Goal: Task Accomplishment & Management: Manage account settings

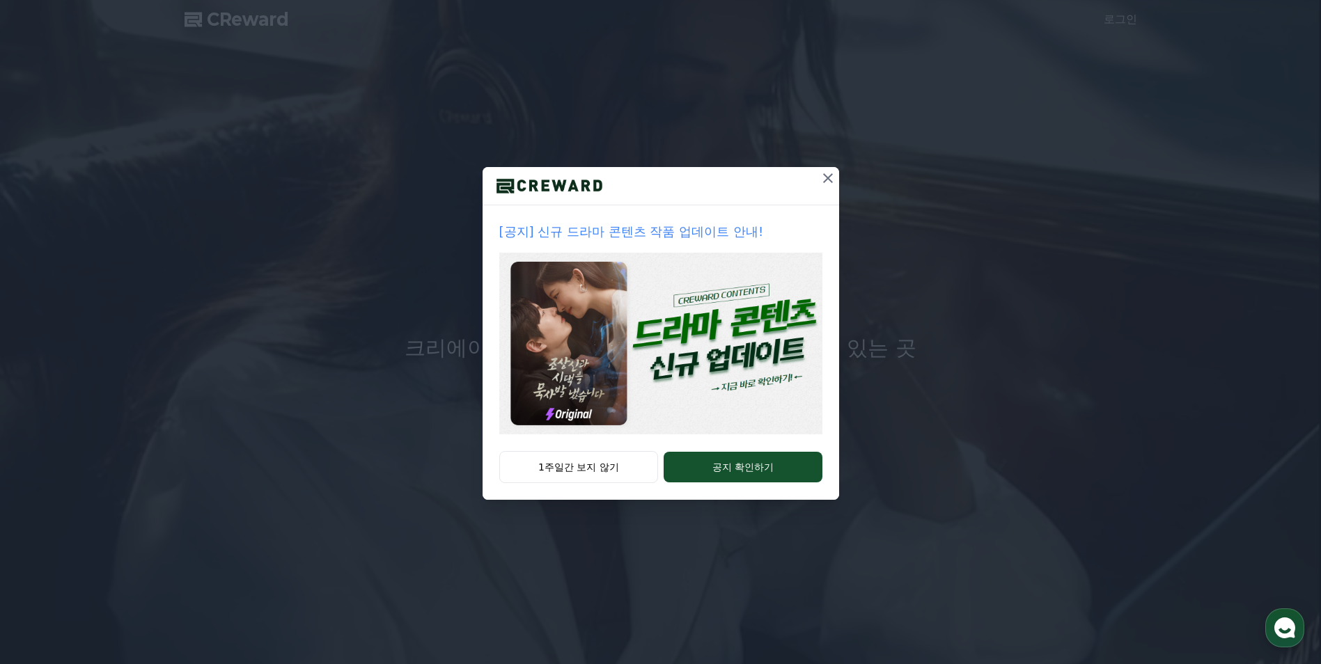
click at [834, 183] on icon at bounding box center [828, 178] width 17 height 17
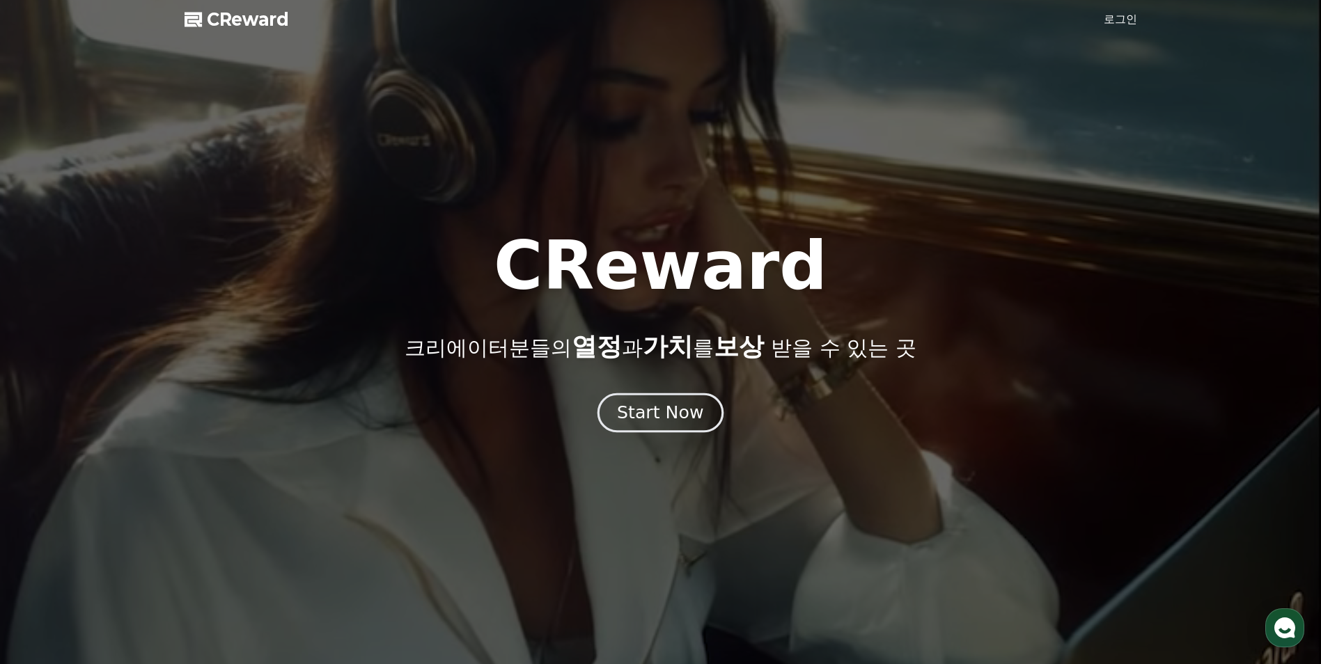
click at [678, 416] on div "Start Now" at bounding box center [660, 413] width 86 height 24
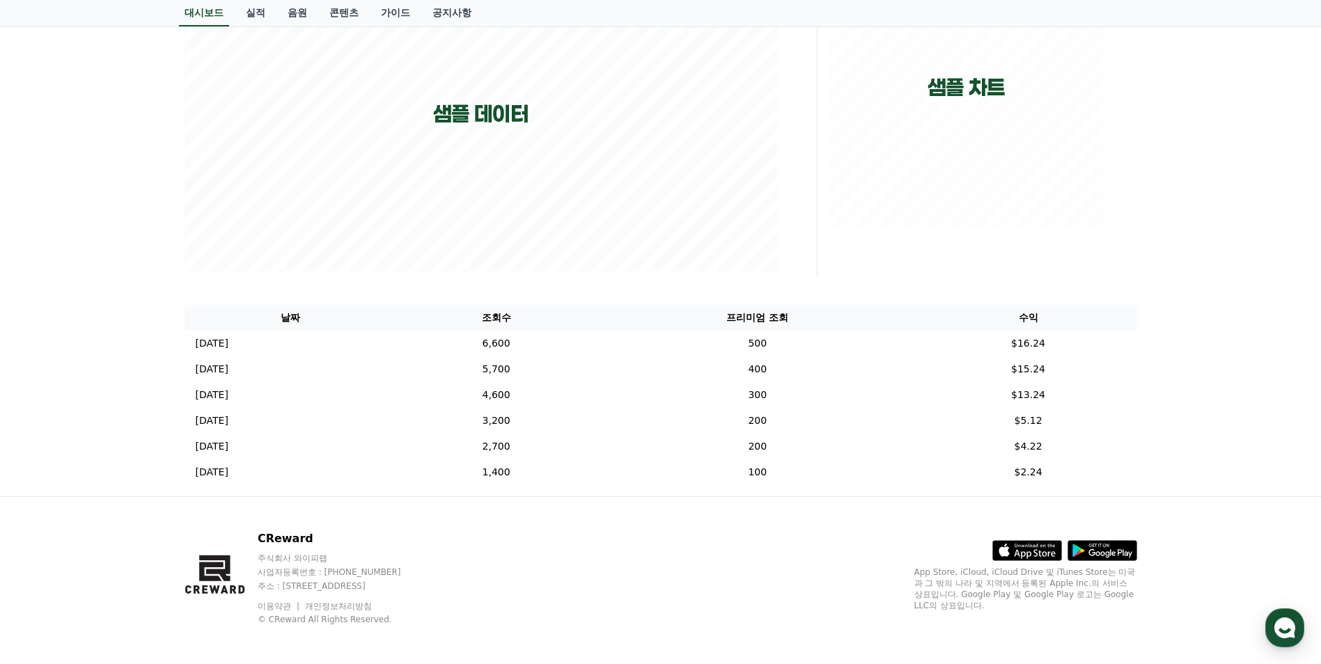
scroll to position [284, 0]
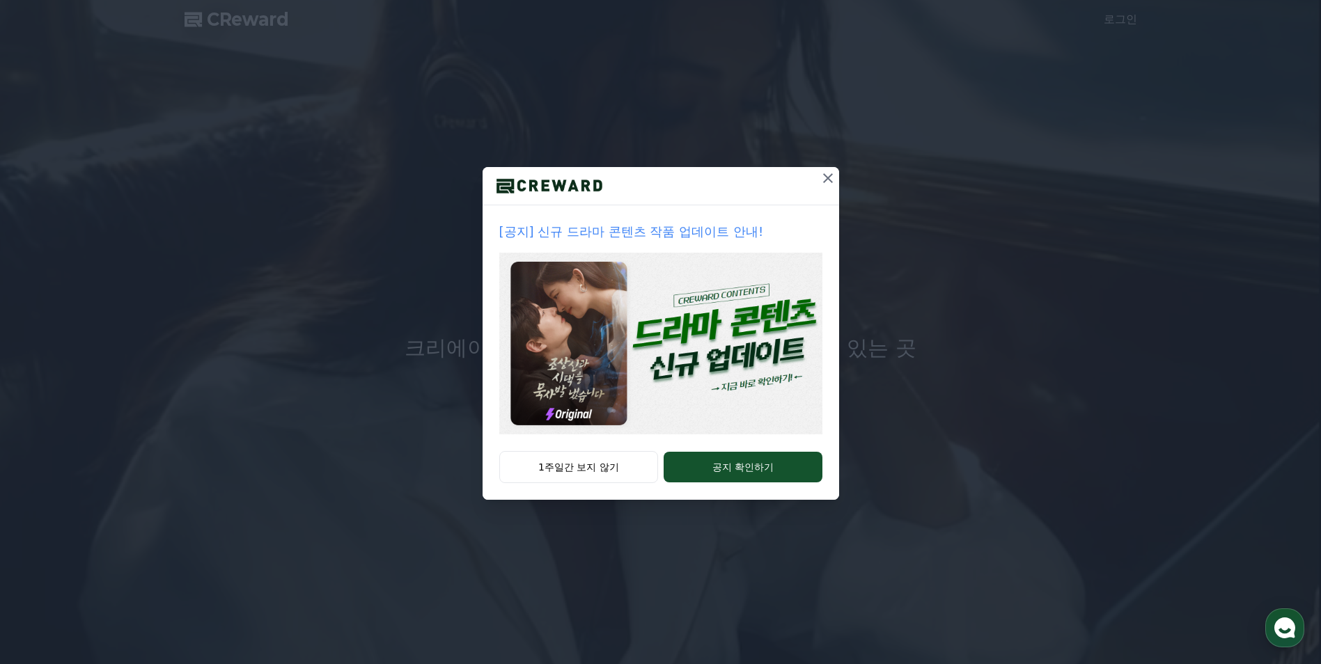
click at [823, 173] on icon at bounding box center [828, 178] width 17 height 17
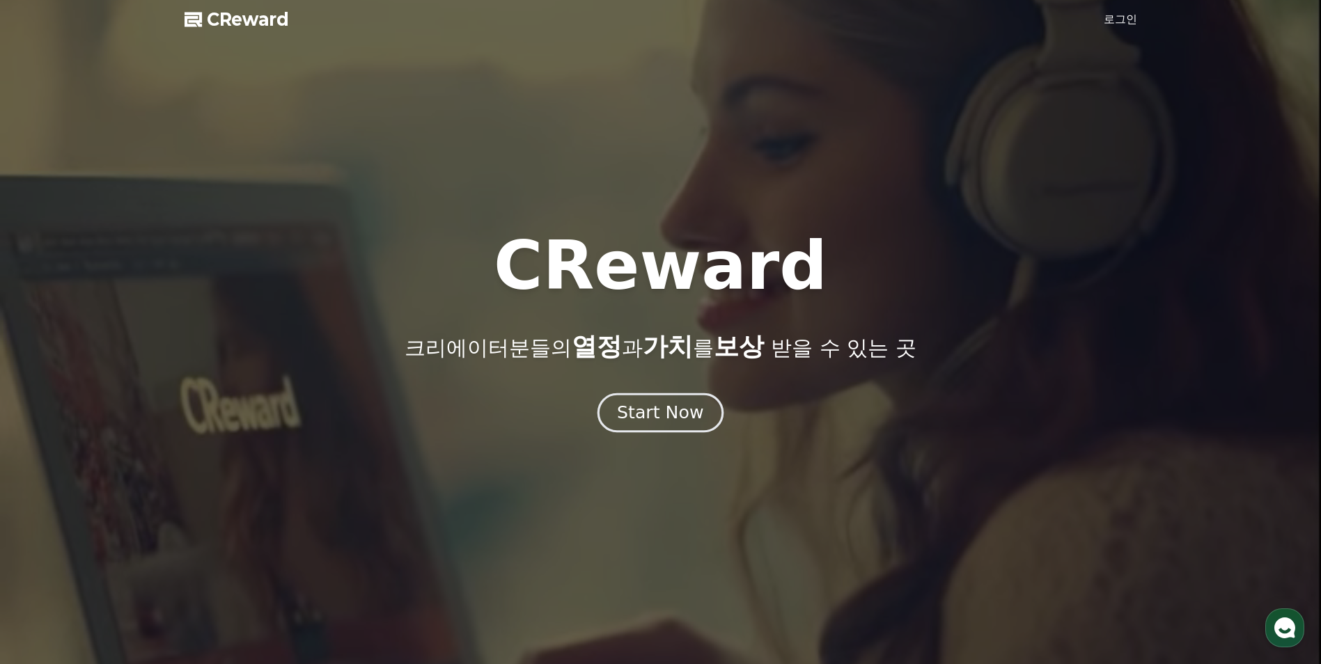
click at [664, 413] on div "Start Now" at bounding box center [660, 413] width 86 height 24
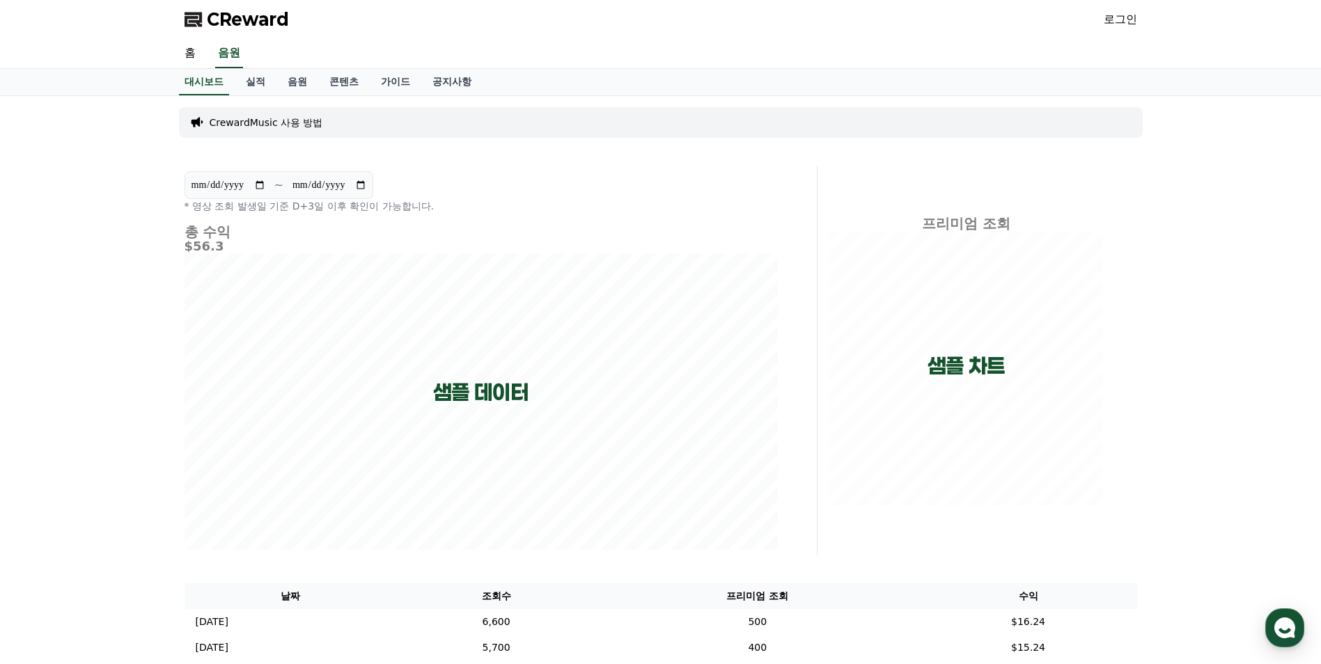
click at [1121, 19] on link "로그인" at bounding box center [1120, 19] width 33 height 17
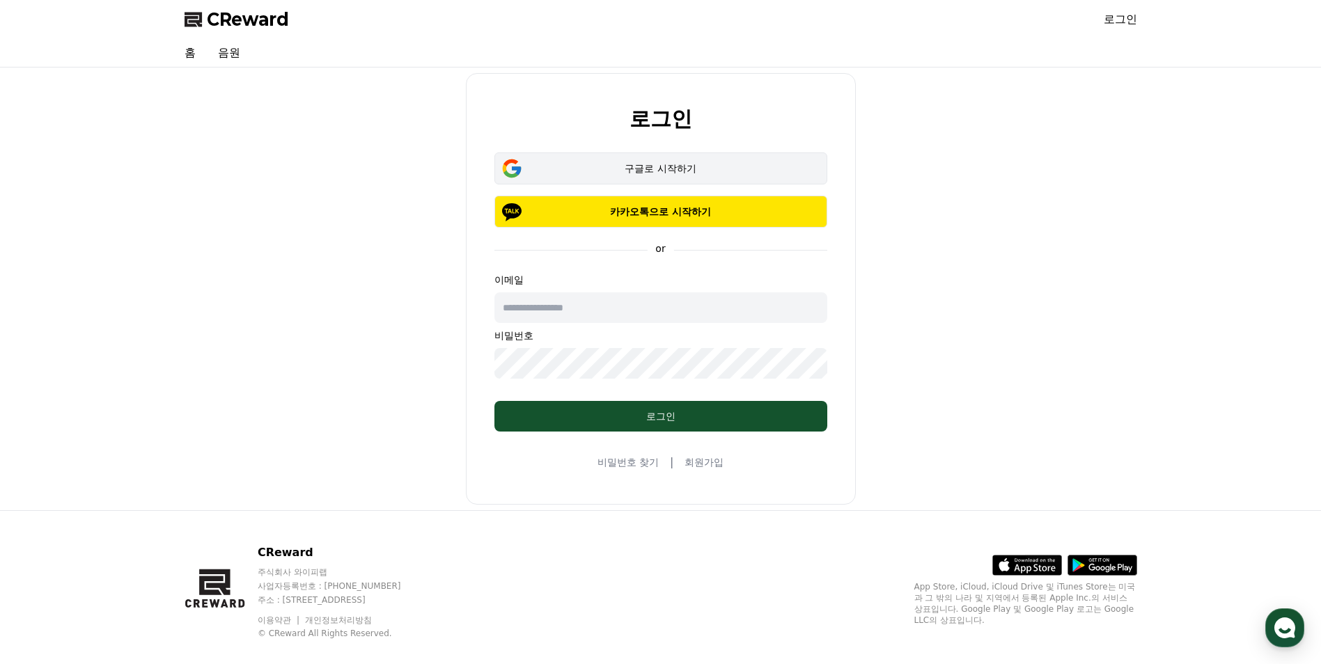
click at [733, 165] on div "구글로 시작하기" at bounding box center [661, 169] width 292 height 14
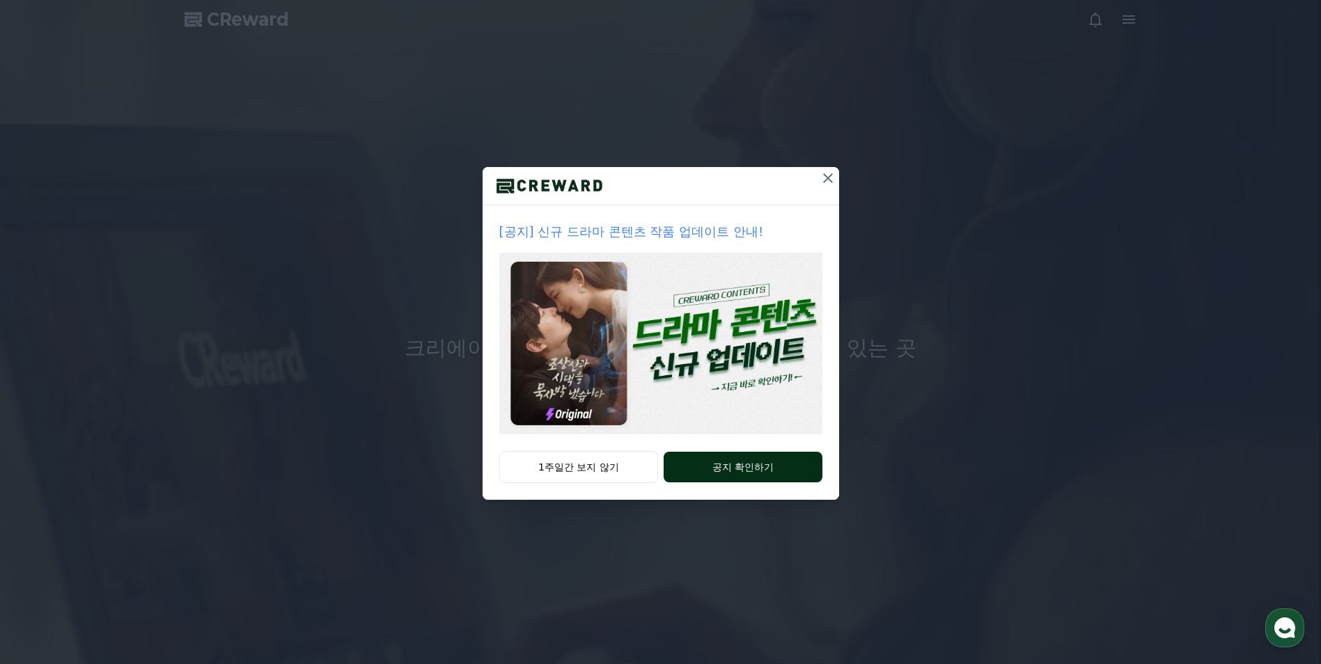
click at [758, 467] on button "공지 확인하기" at bounding box center [743, 467] width 158 height 31
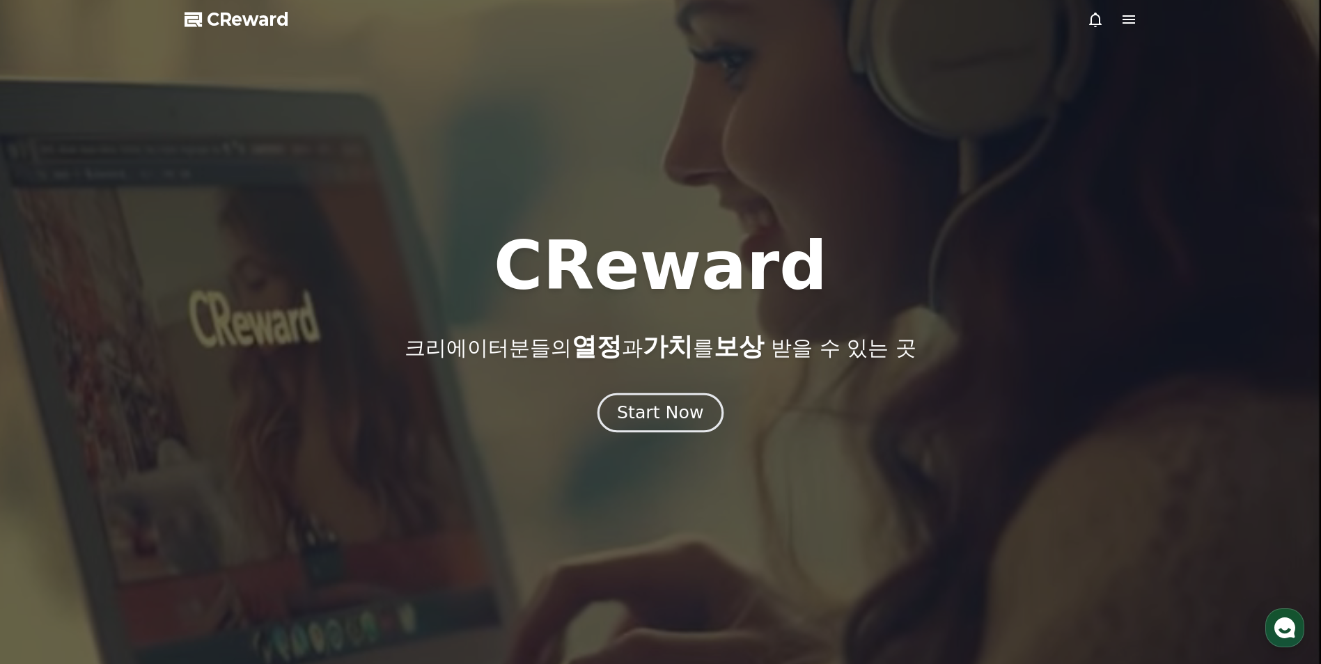
click at [645, 416] on div "Start Now" at bounding box center [660, 413] width 86 height 24
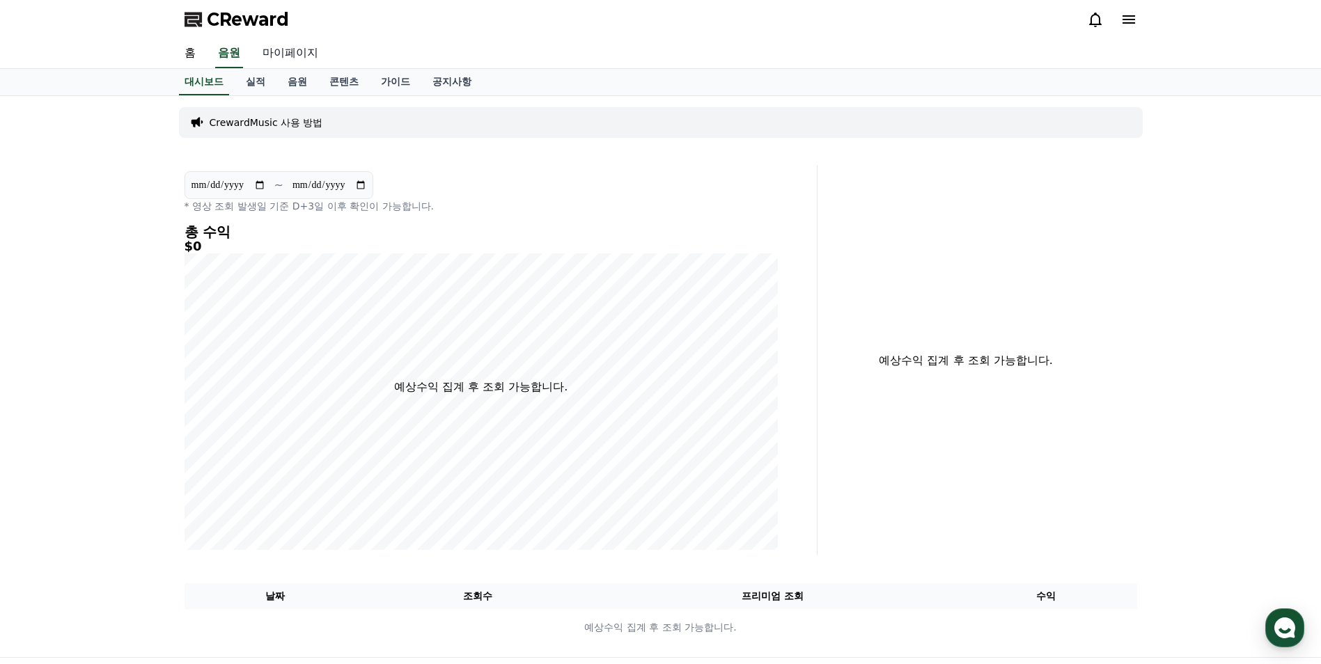
click at [296, 52] on link "마이페이지" at bounding box center [290, 53] width 78 height 29
select select "**********"
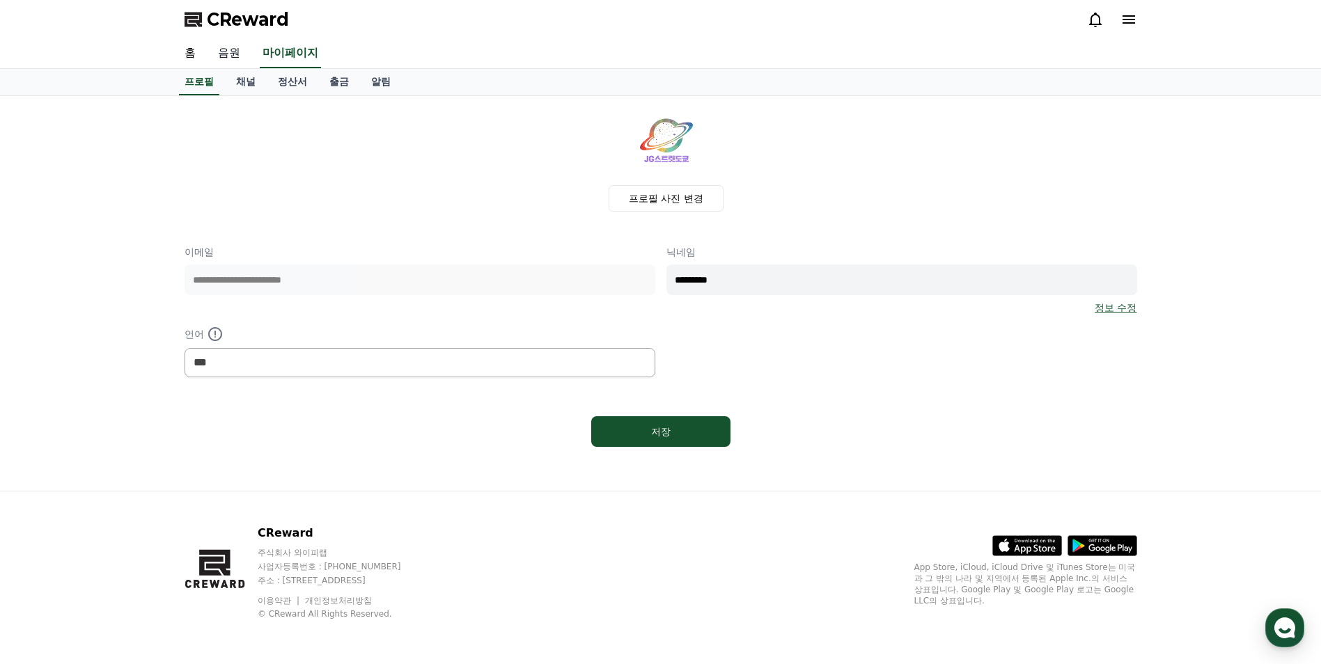
click at [233, 56] on link "음원" at bounding box center [229, 53] width 45 height 29
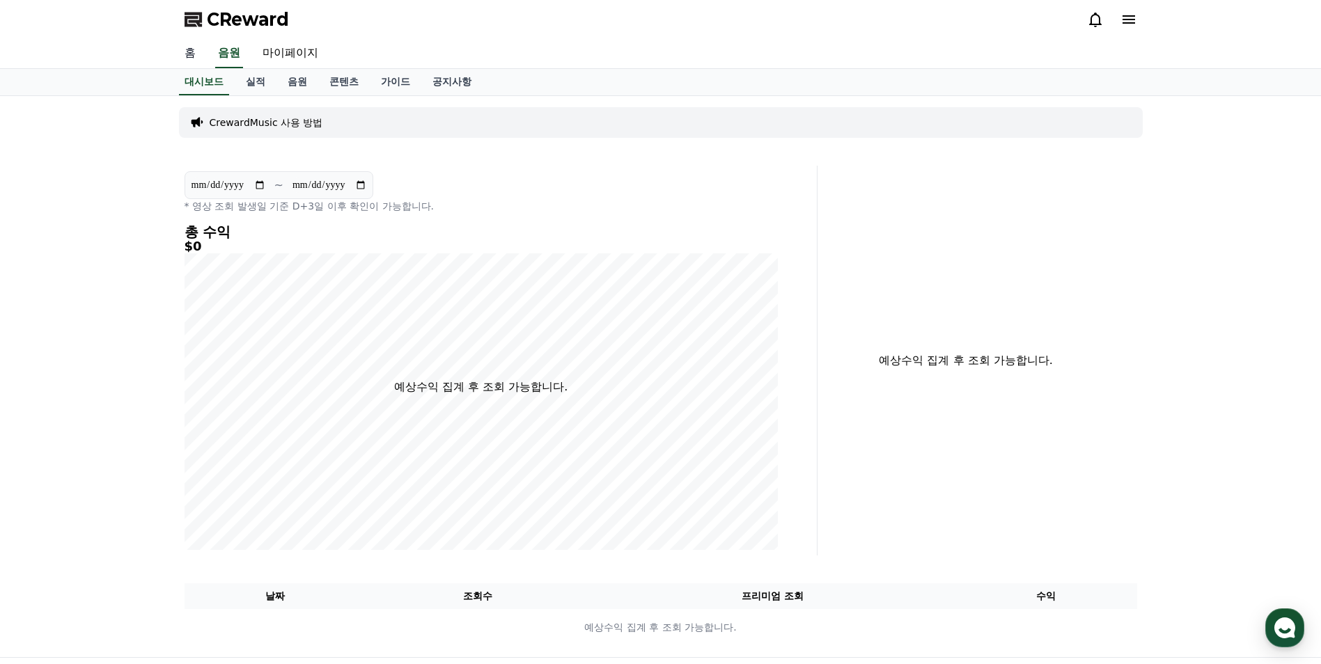
click at [198, 60] on link "홈" at bounding box center [189, 53] width 33 height 29
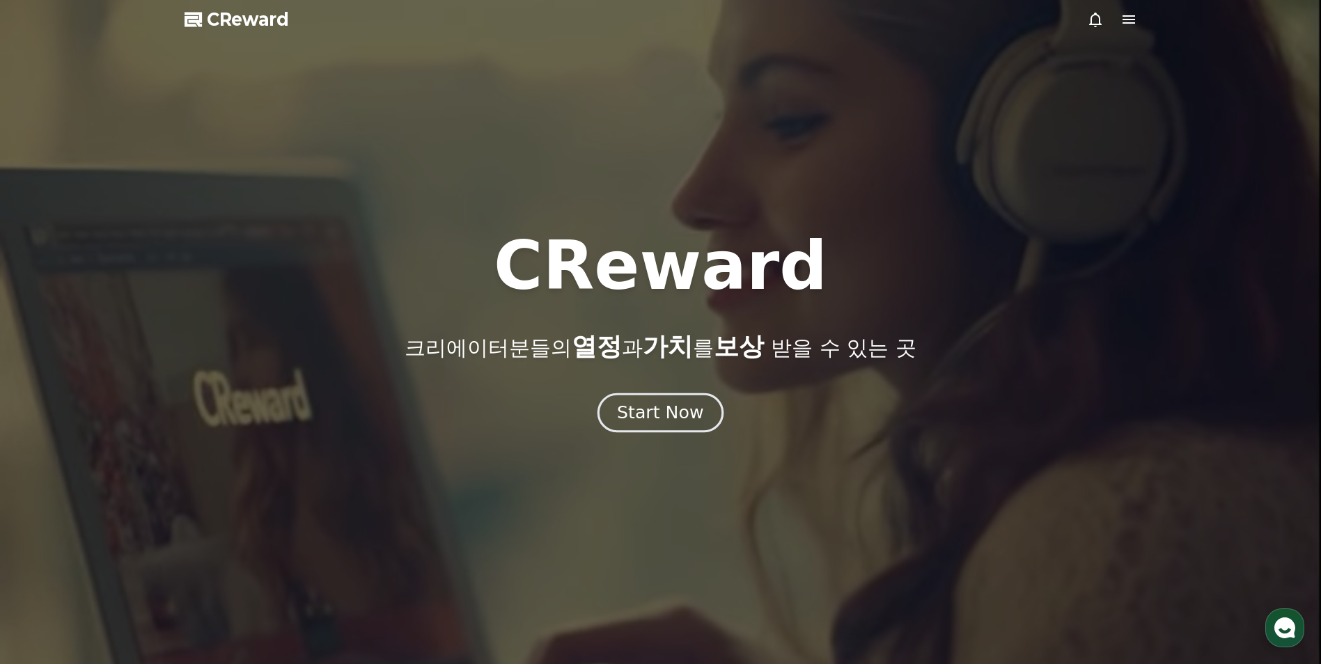
click at [647, 422] on div "Start Now" at bounding box center [660, 413] width 86 height 24
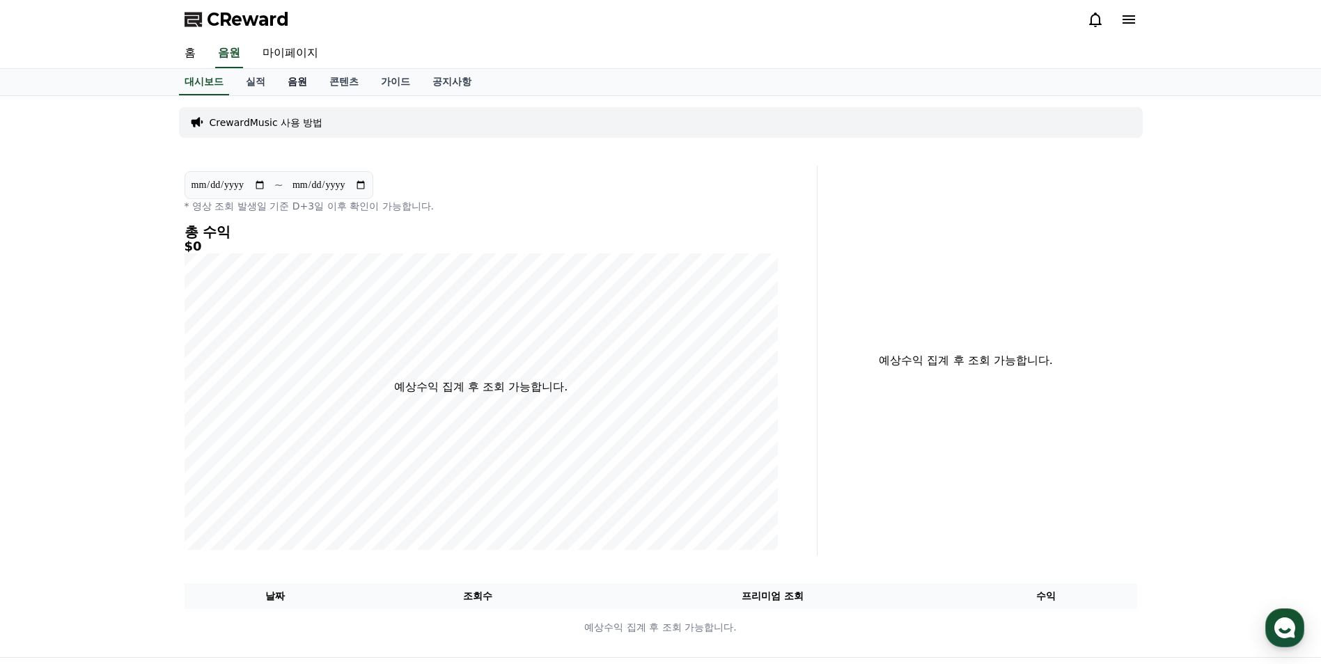
click at [308, 81] on link "음원" at bounding box center [297, 82] width 42 height 26
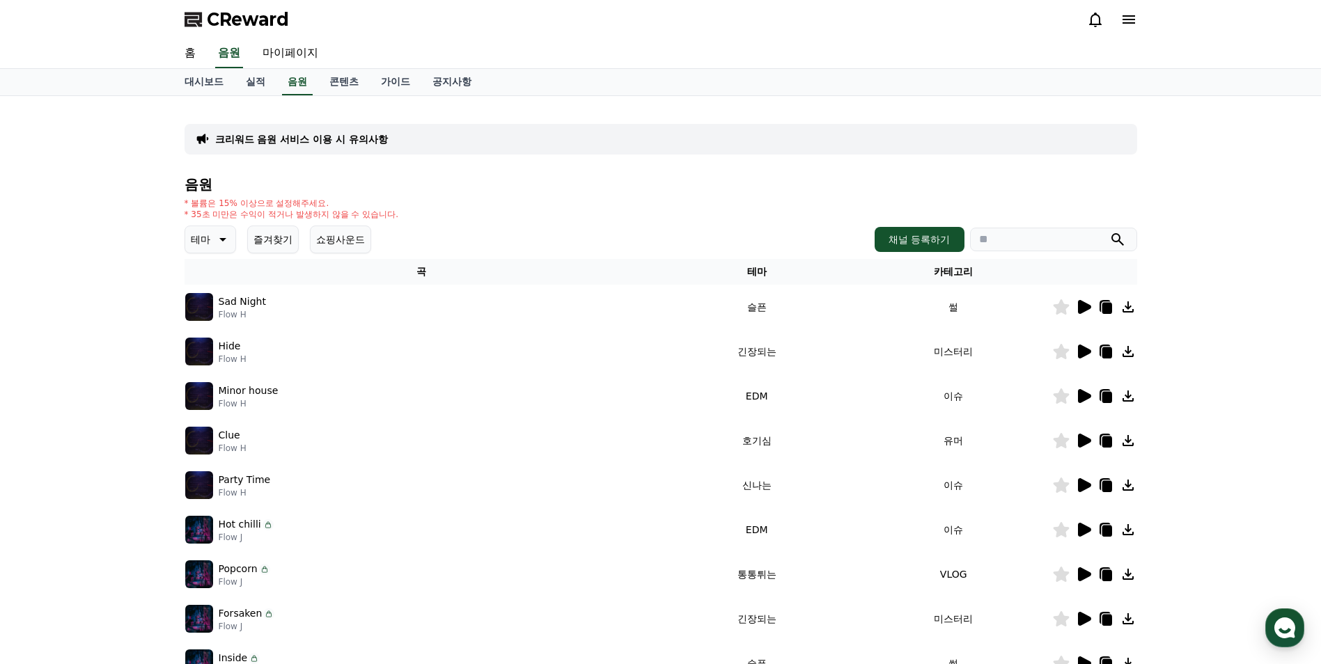
click at [215, 243] on icon at bounding box center [221, 239] width 17 height 17
click at [218, 272] on div "전체 환상적인 호기심 어두운 밝은 통통튀는 신나는 반전 웅장한 드라마틱 즐거움 분위기있는 EDM 그루브 슬픈 잔잔한 귀여운 감동적인 긴장되는 …" at bounding box center [217, 620] width 60 height 719
click at [212, 277] on button "전체" at bounding box center [202, 276] width 31 height 31
click at [1088, 304] on icon at bounding box center [1083, 307] width 17 height 17
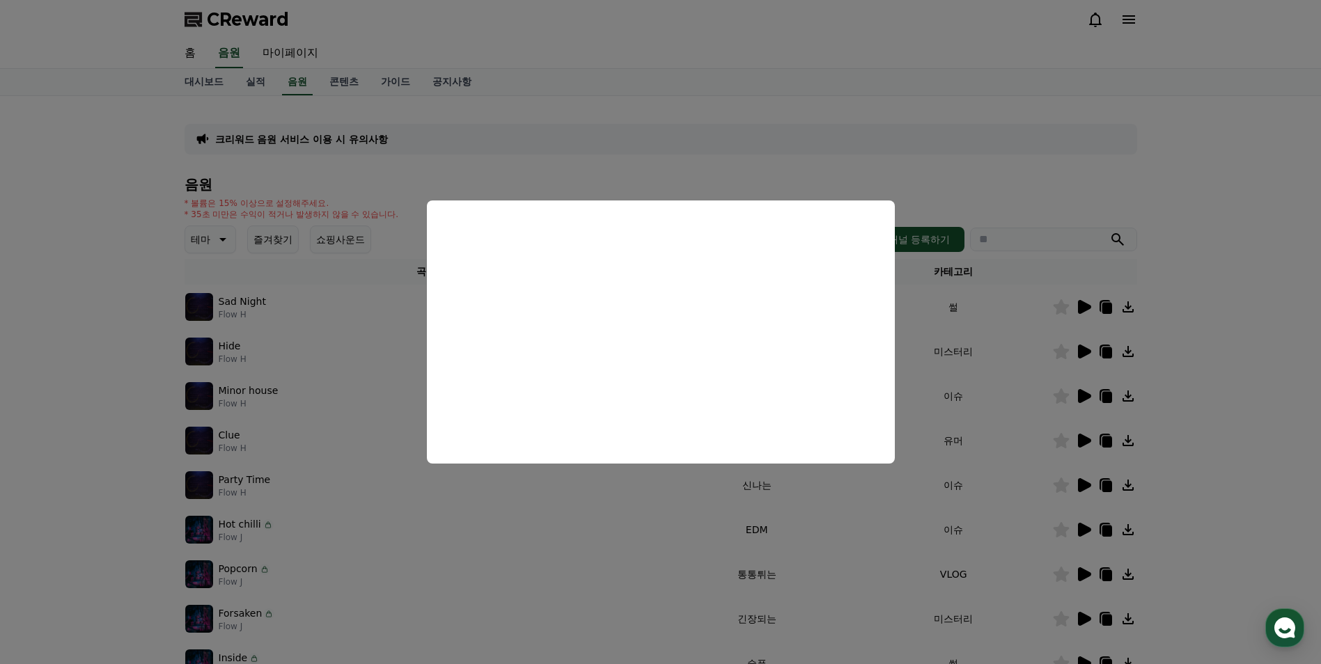
click at [630, 164] on button "close modal" at bounding box center [660, 332] width 1321 height 664
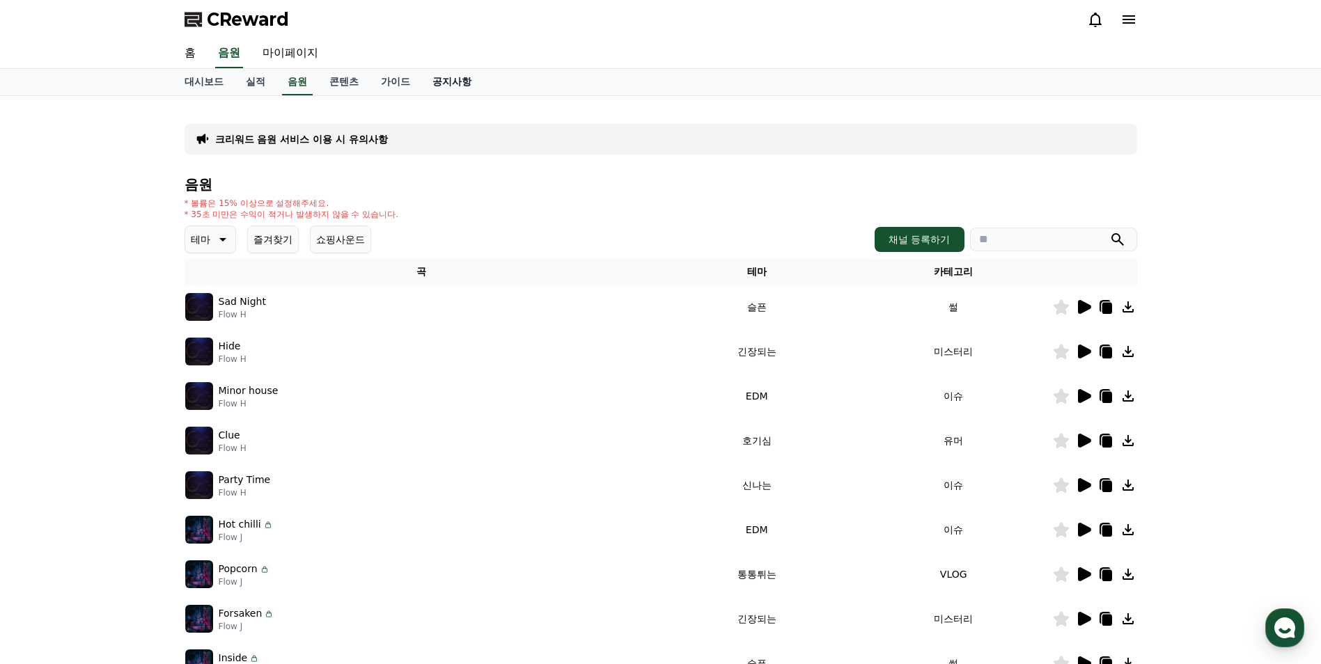
click at [470, 81] on link "공지사항" at bounding box center [451, 82] width 61 height 26
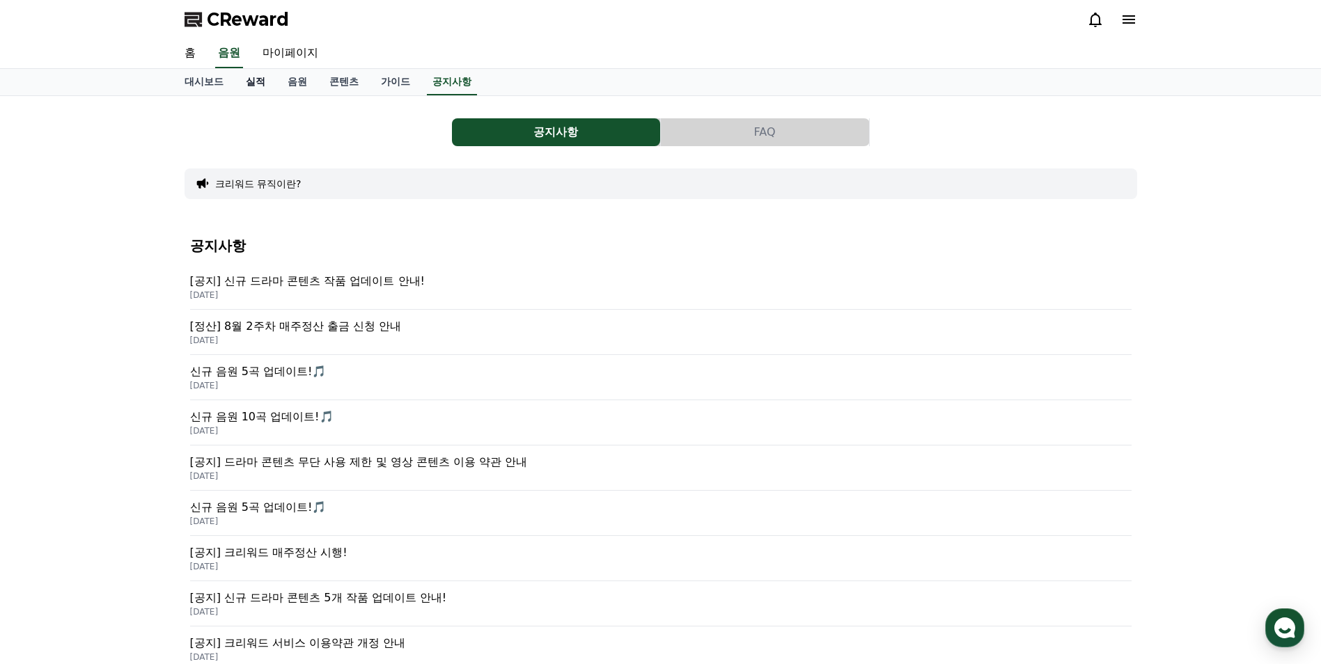
click at [260, 83] on link "실적" at bounding box center [256, 82] width 42 height 26
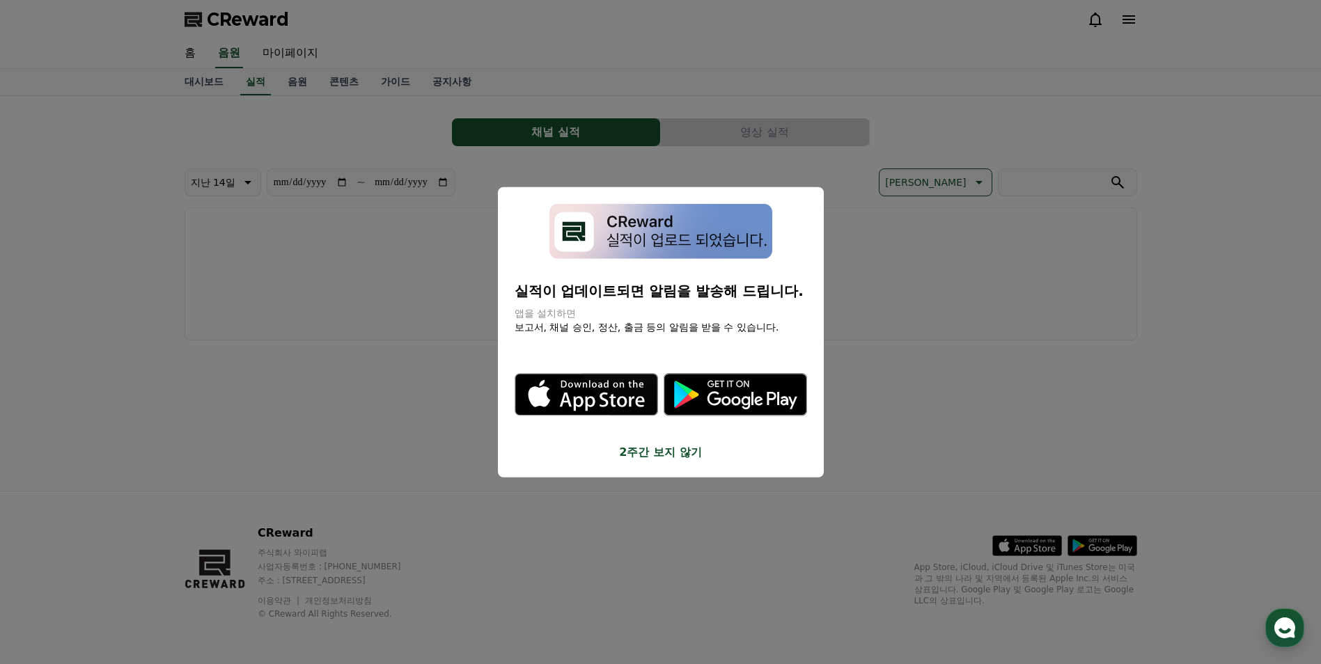
click at [354, 369] on button "close modal" at bounding box center [660, 332] width 1321 height 664
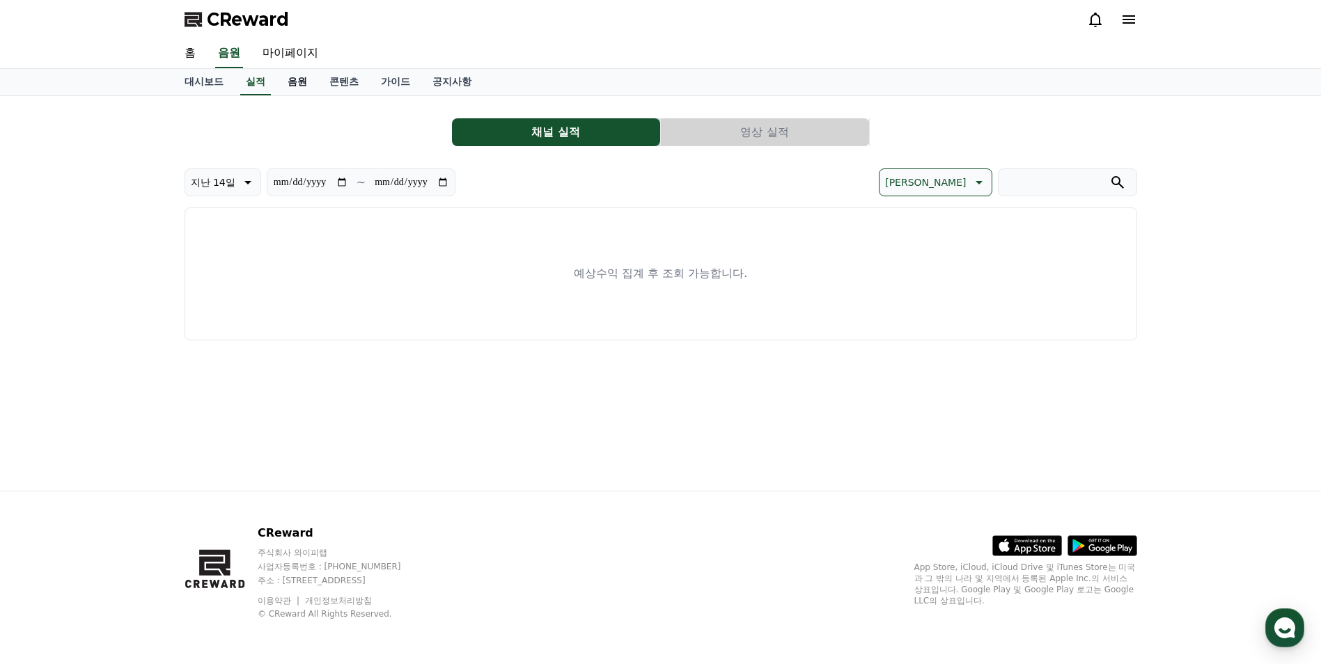
click at [306, 88] on link "음원" at bounding box center [297, 82] width 42 height 26
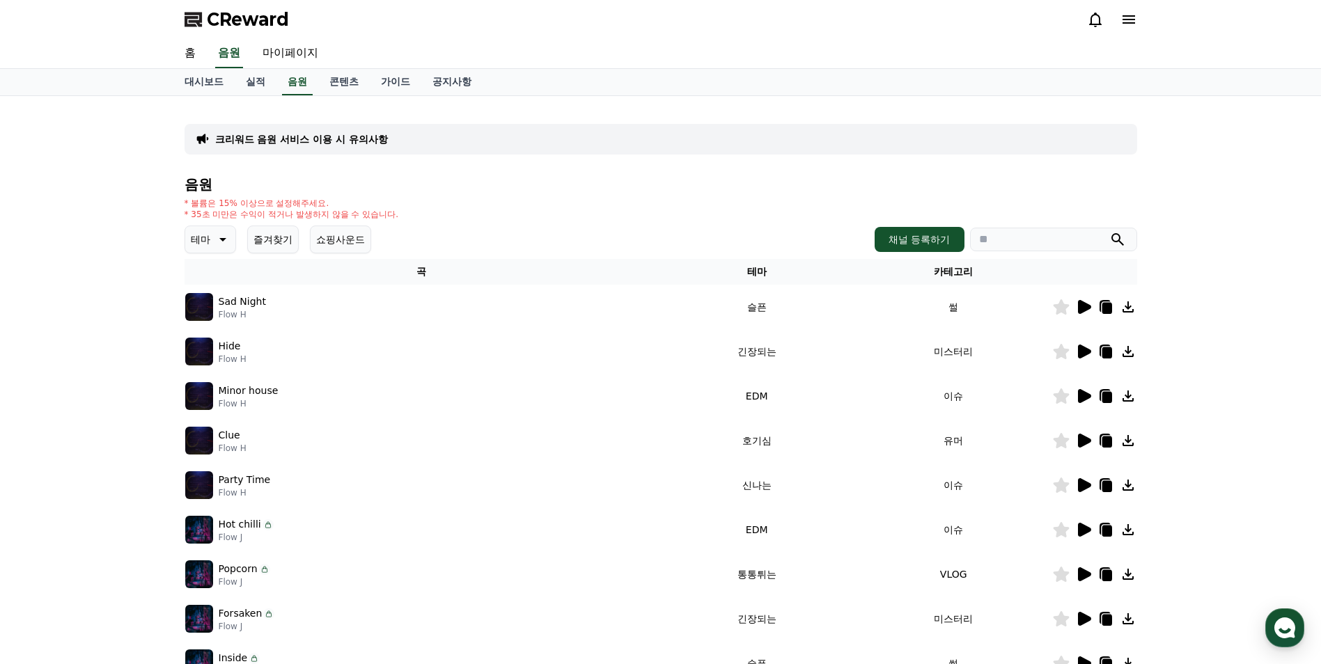
click at [221, 240] on icon at bounding box center [222, 239] width 7 height 3
click at [221, 240] on icon at bounding box center [221, 239] width 17 height 17
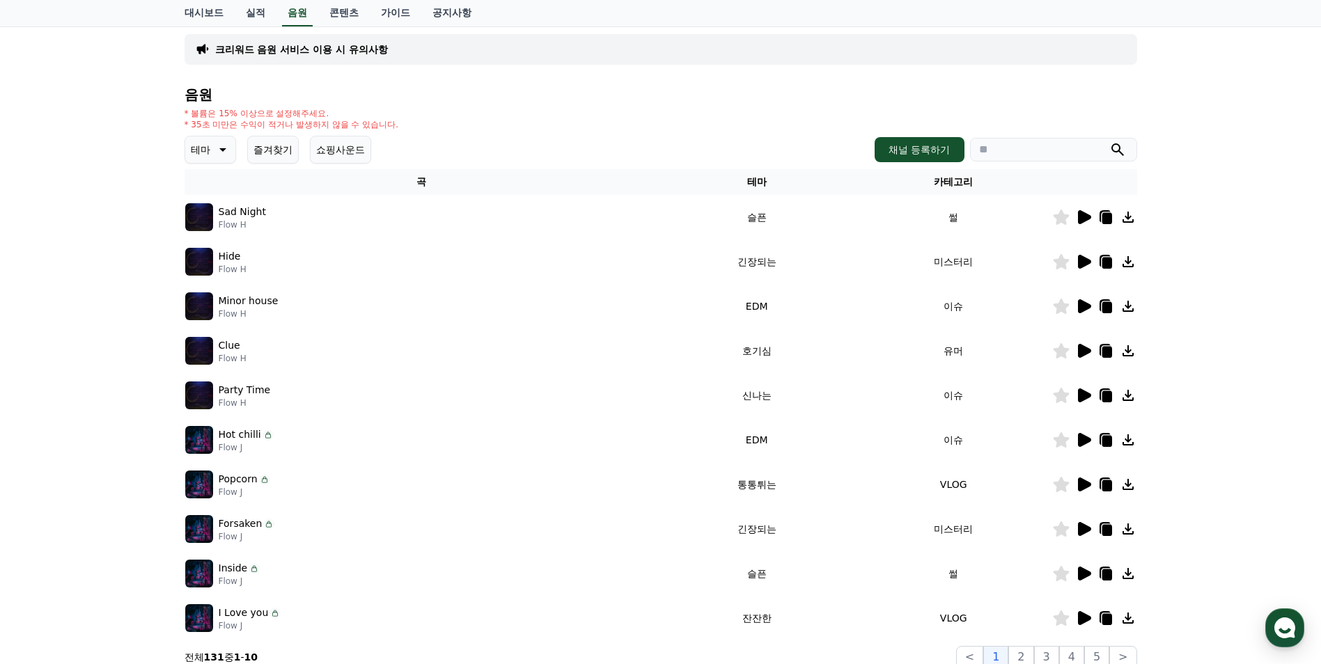
scroll to position [279, 0]
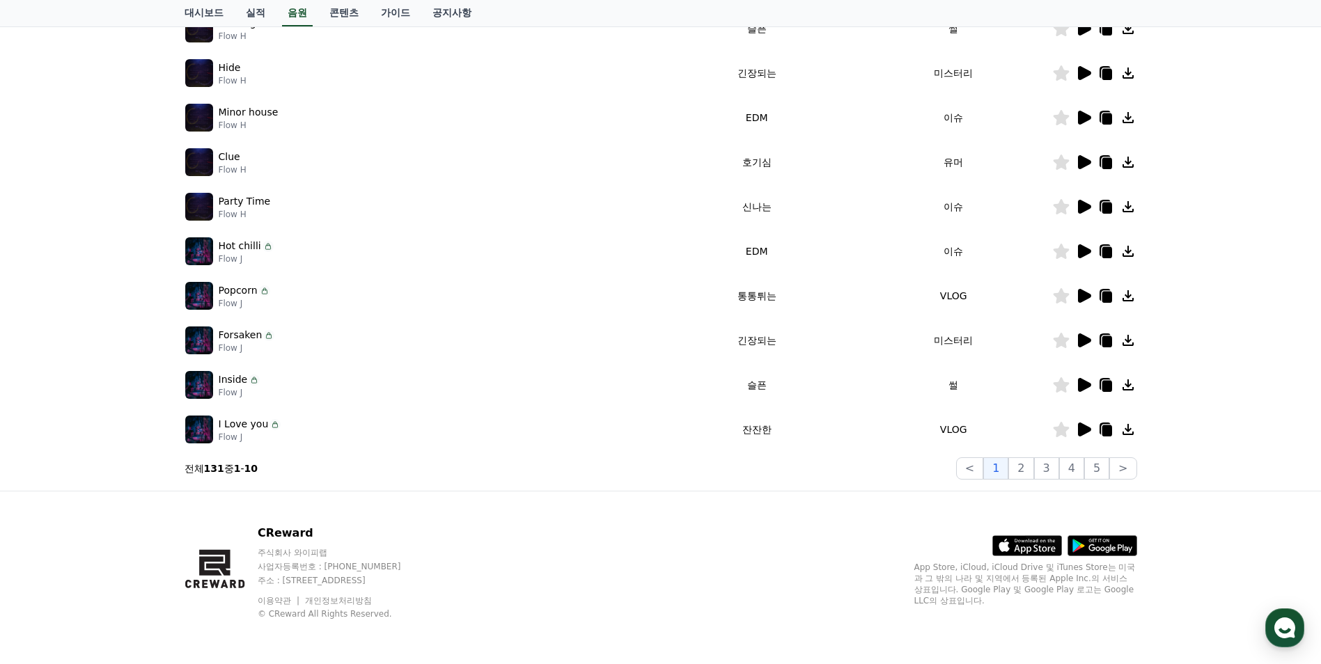
click at [1087, 257] on icon at bounding box center [1083, 251] width 17 height 17
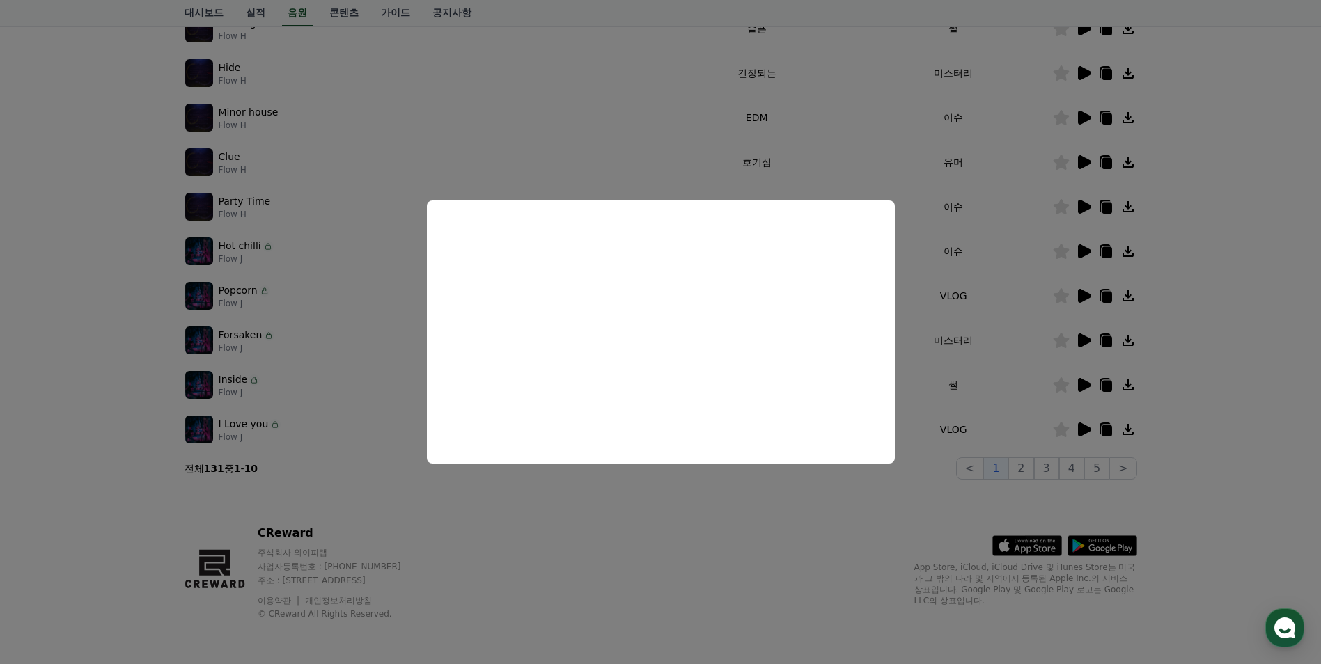
click at [667, 540] on button "close modal" at bounding box center [660, 332] width 1321 height 664
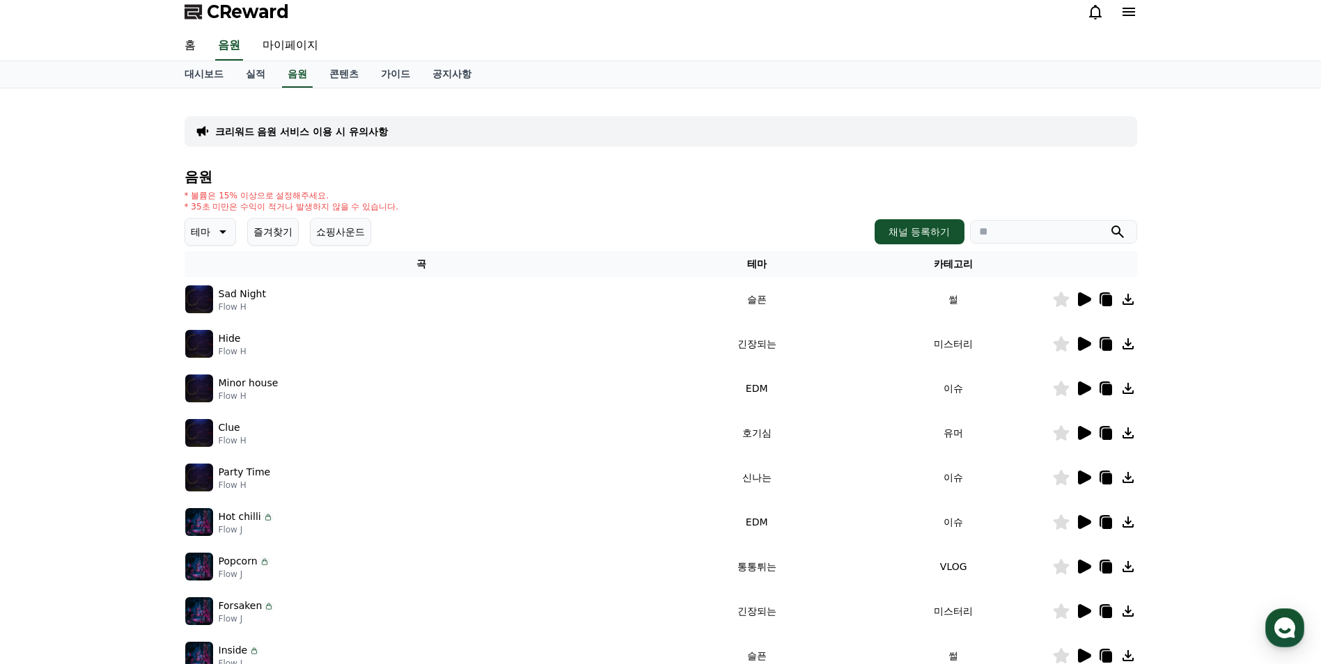
scroll to position [0, 0]
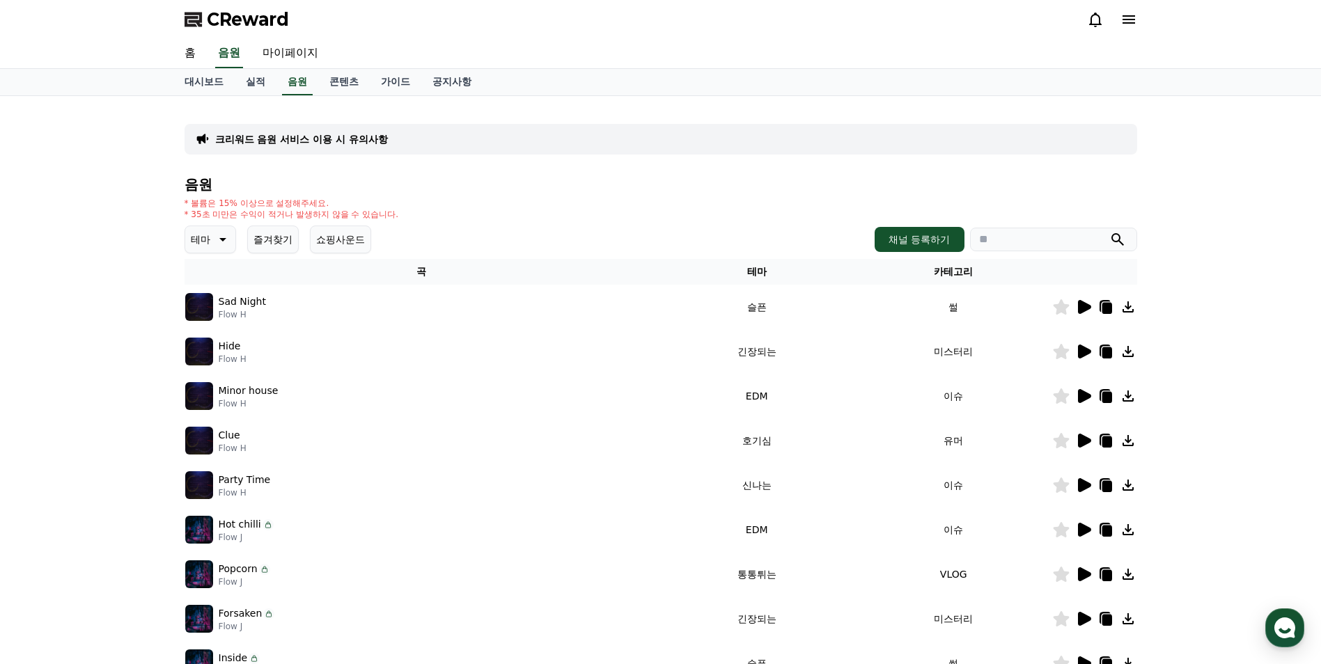
click at [221, 244] on icon at bounding box center [221, 239] width 17 height 17
click at [214, 346] on button "호기심" at bounding box center [207, 349] width 40 height 31
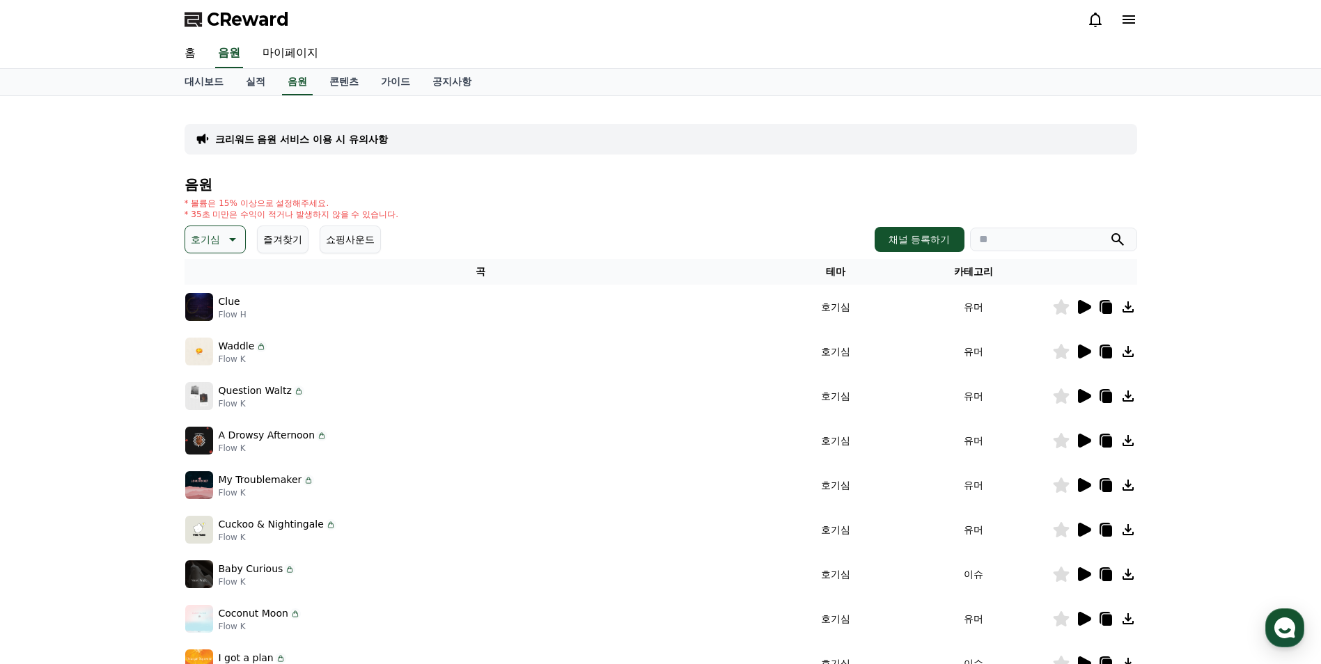
click at [185, 309] on img at bounding box center [199, 307] width 28 height 28
click at [1088, 311] on icon at bounding box center [1083, 307] width 17 height 17
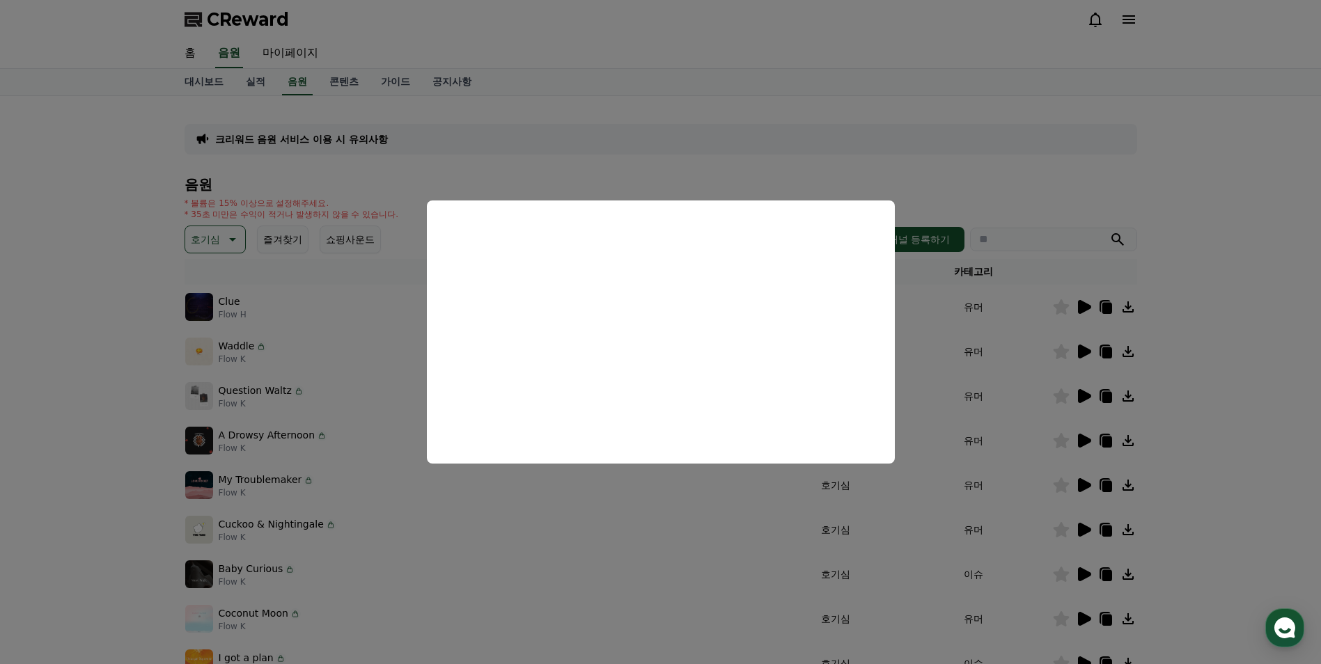
click at [96, 398] on button "close modal" at bounding box center [660, 332] width 1321 height 664
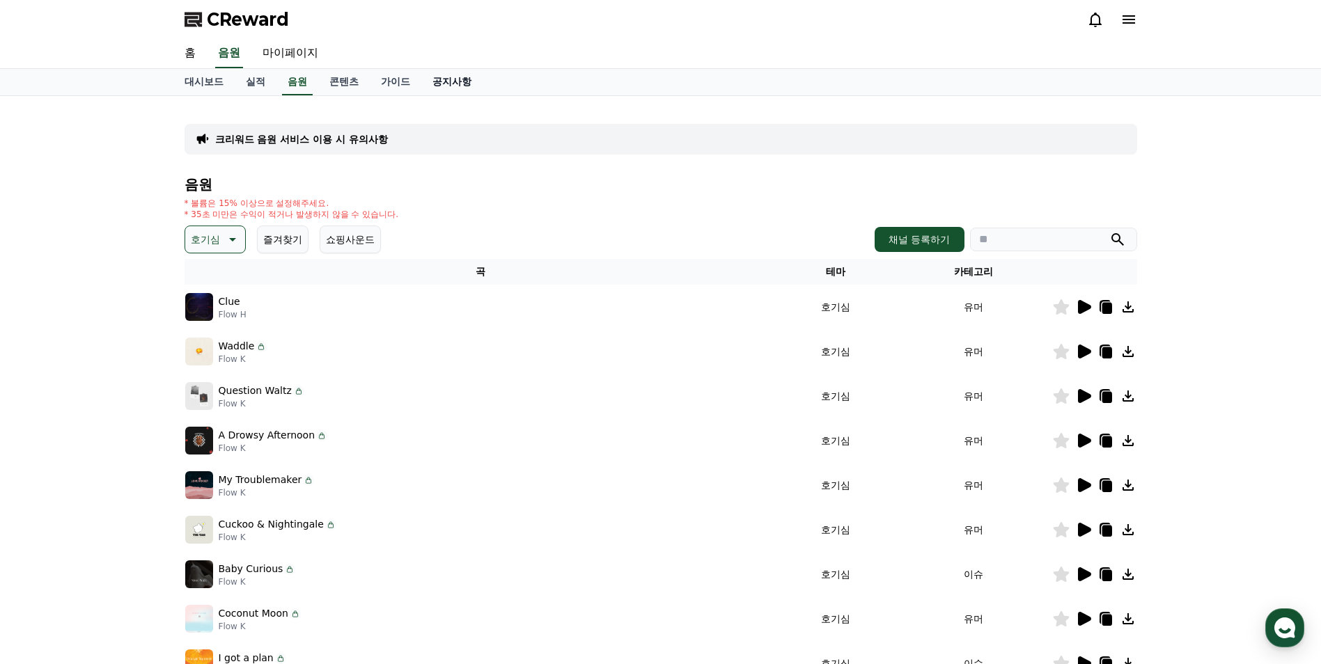
click at [446, 86] on link "공지사항" at bounding box center [451, 82] width 61 height 26
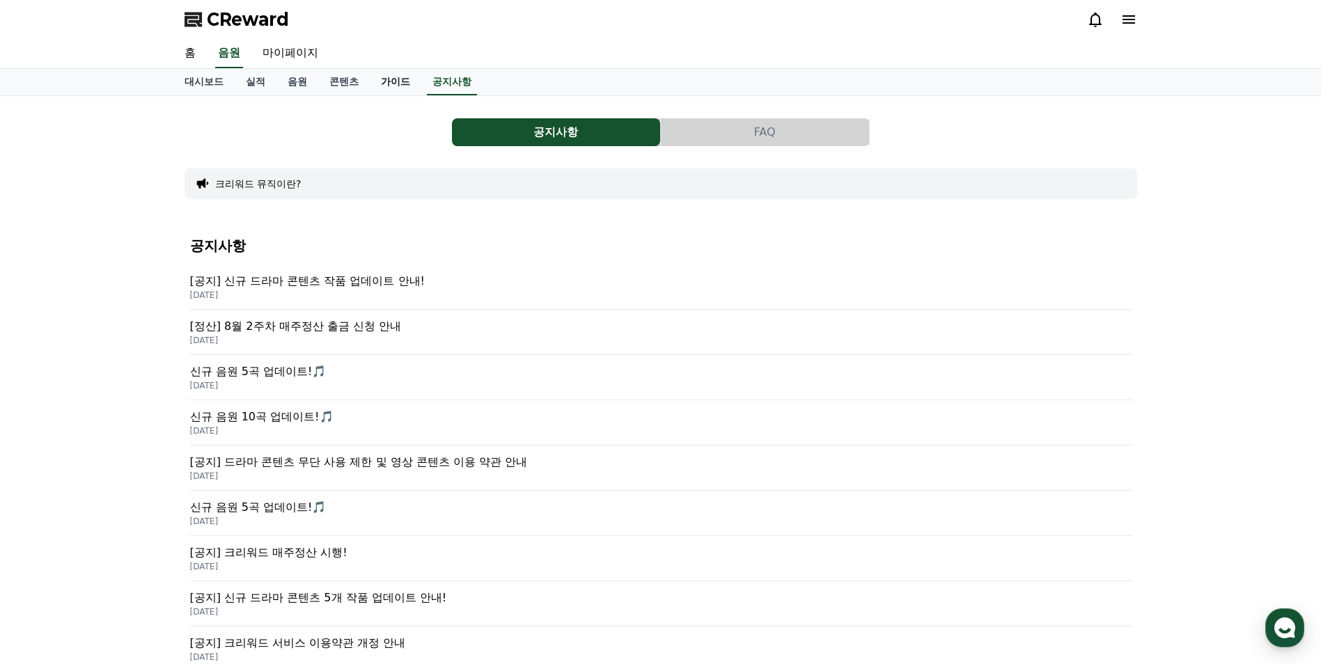
click at [402, 81] on link "가이드" at bounding box center [396, 82] width 52 height 26
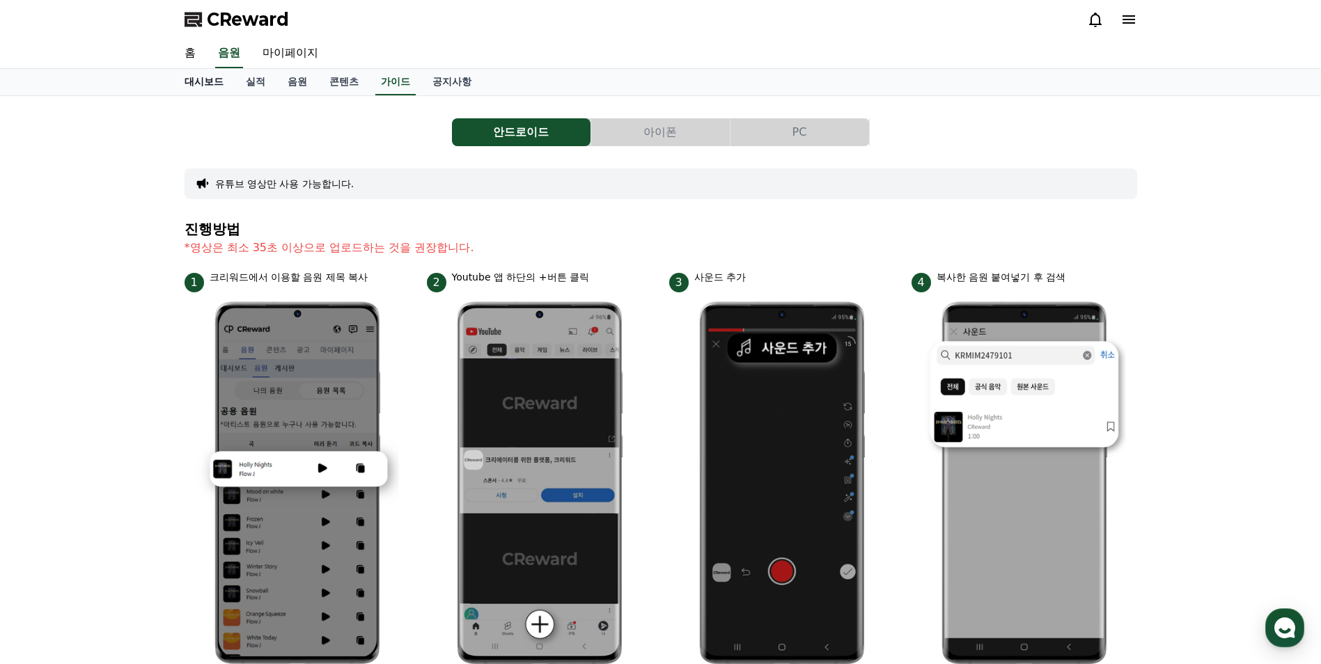
click at [192, 81] on link "대시보드" at bounding box center [203, 82] width 61 height 26
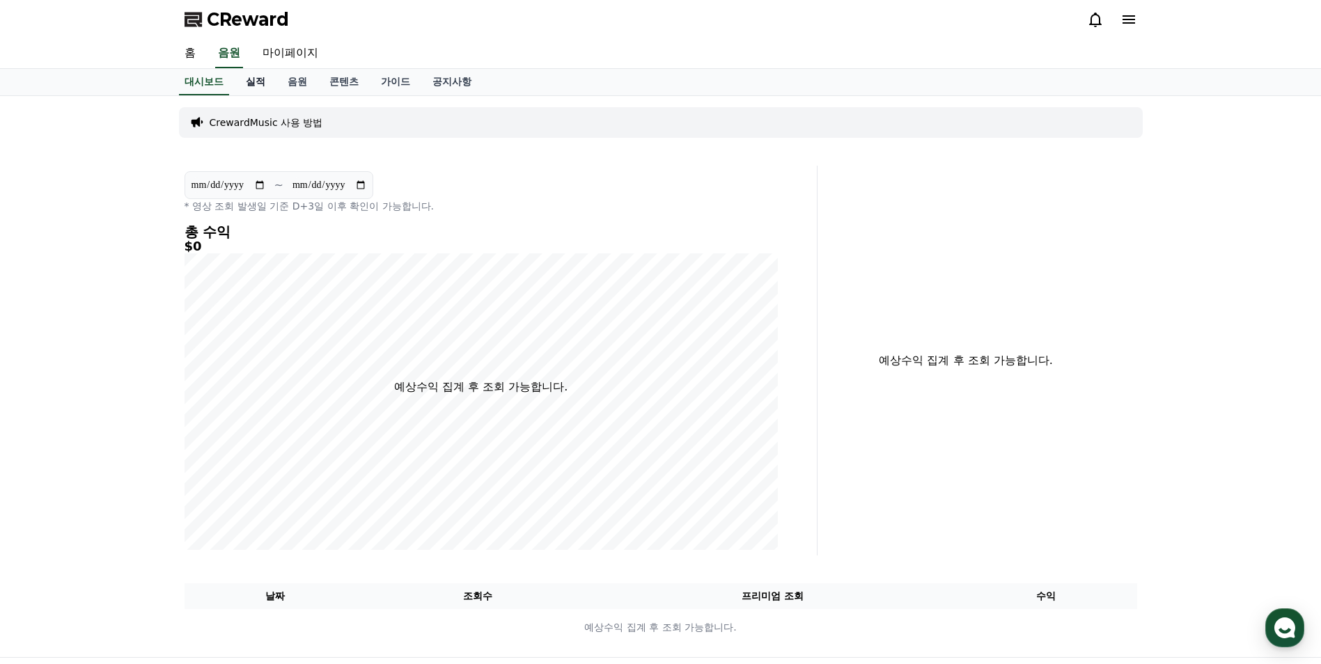
click at [259, 72] on link "실적" at bounding box center [256, 82] width 42 height 26
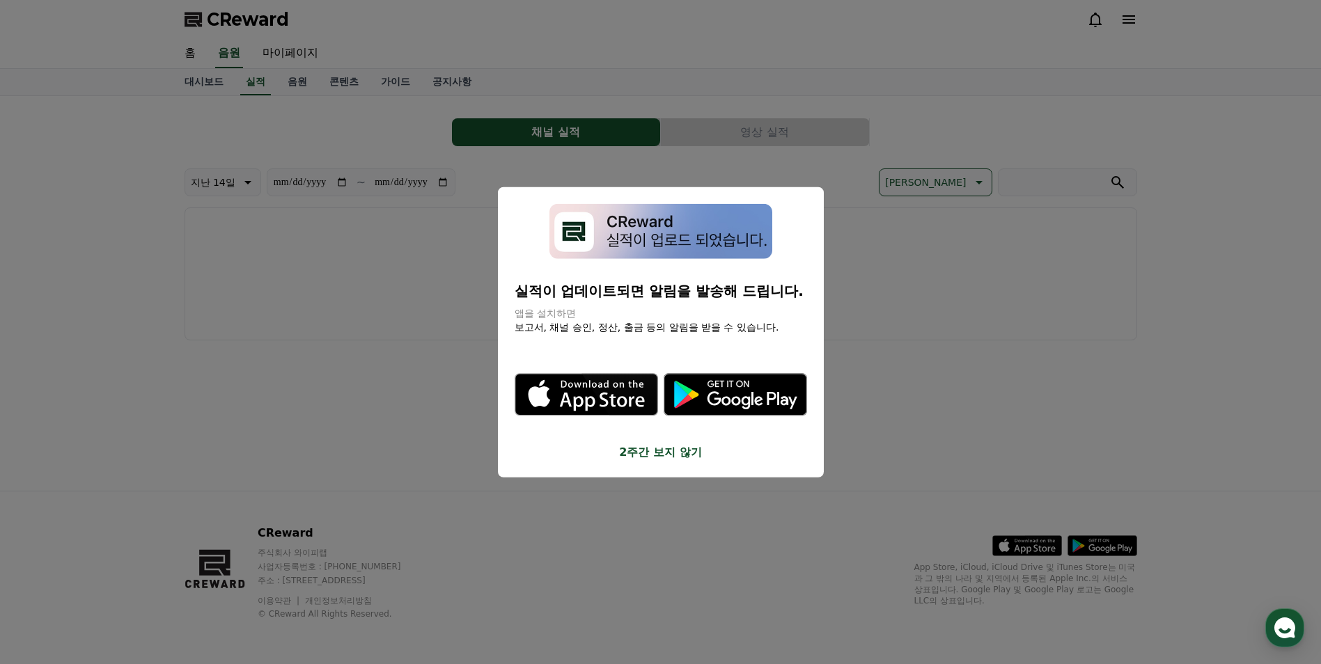
click at [302, 90] on button "close modal" at bounding box center [660, 332] width 1321 height 664
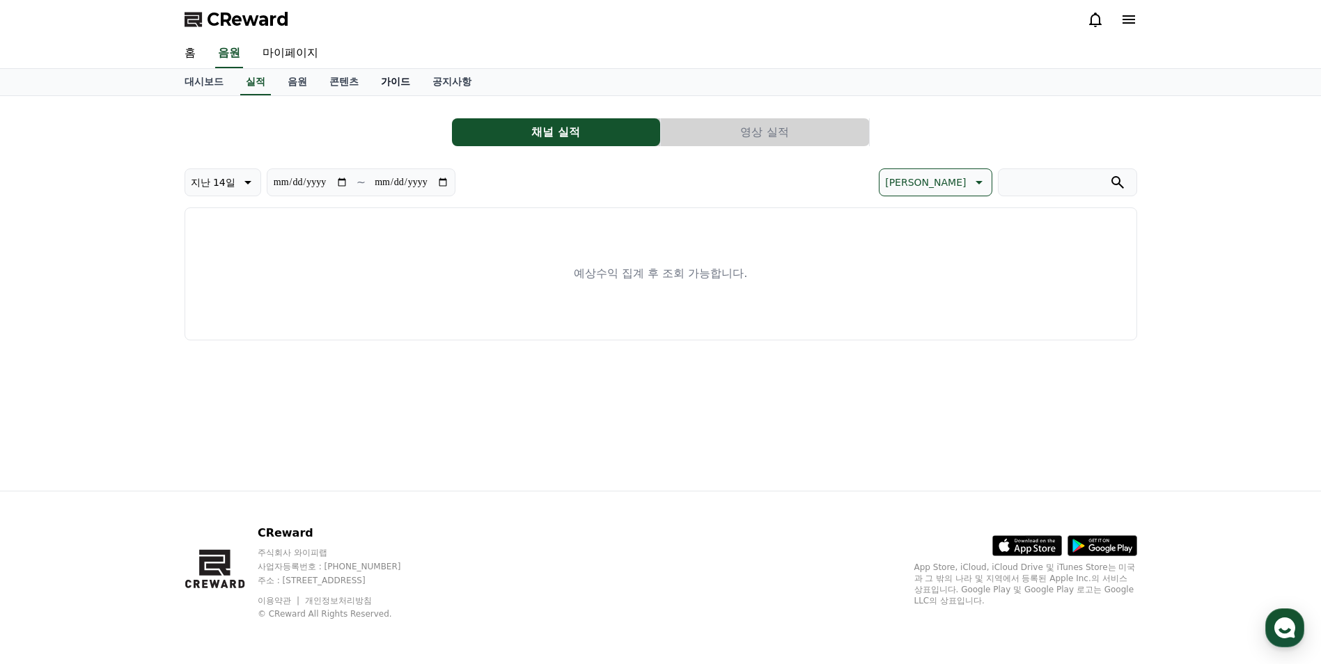
click at [412, 81] on link "가이드" at bounding box center [396, 82] width 52 height 26
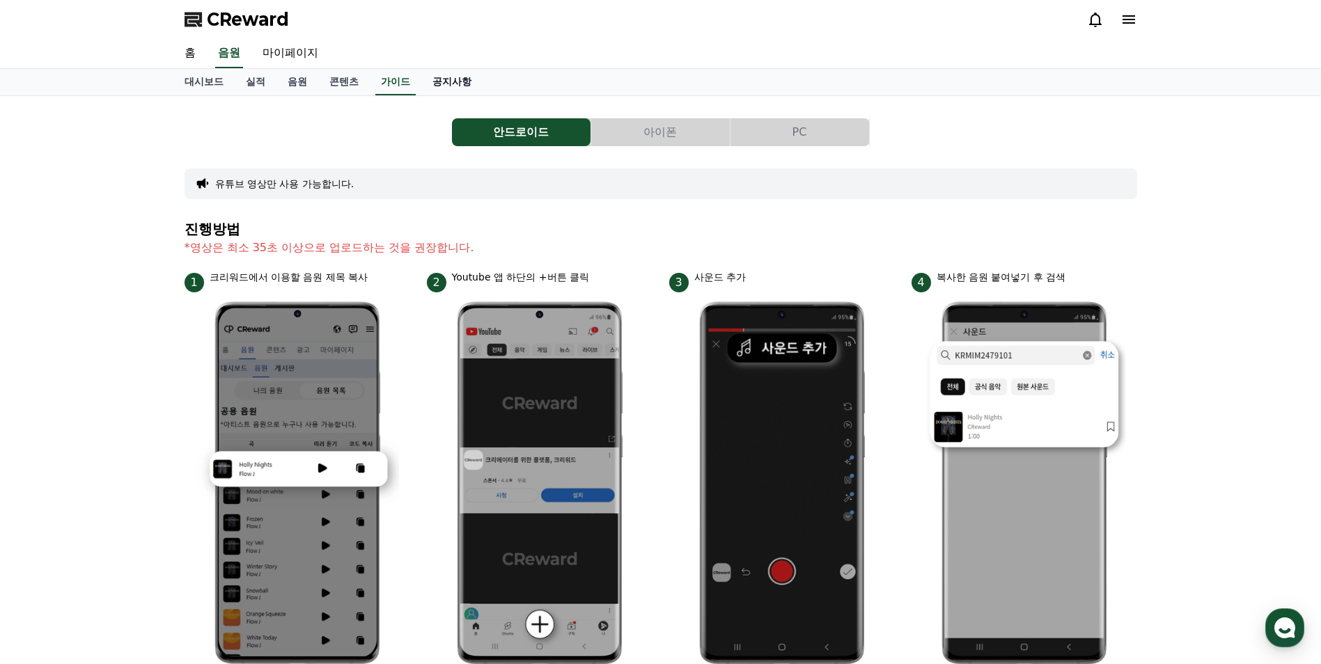
click at [453, 77] on link "공지사항" at bounding box center [451, 82] width 61 height 26
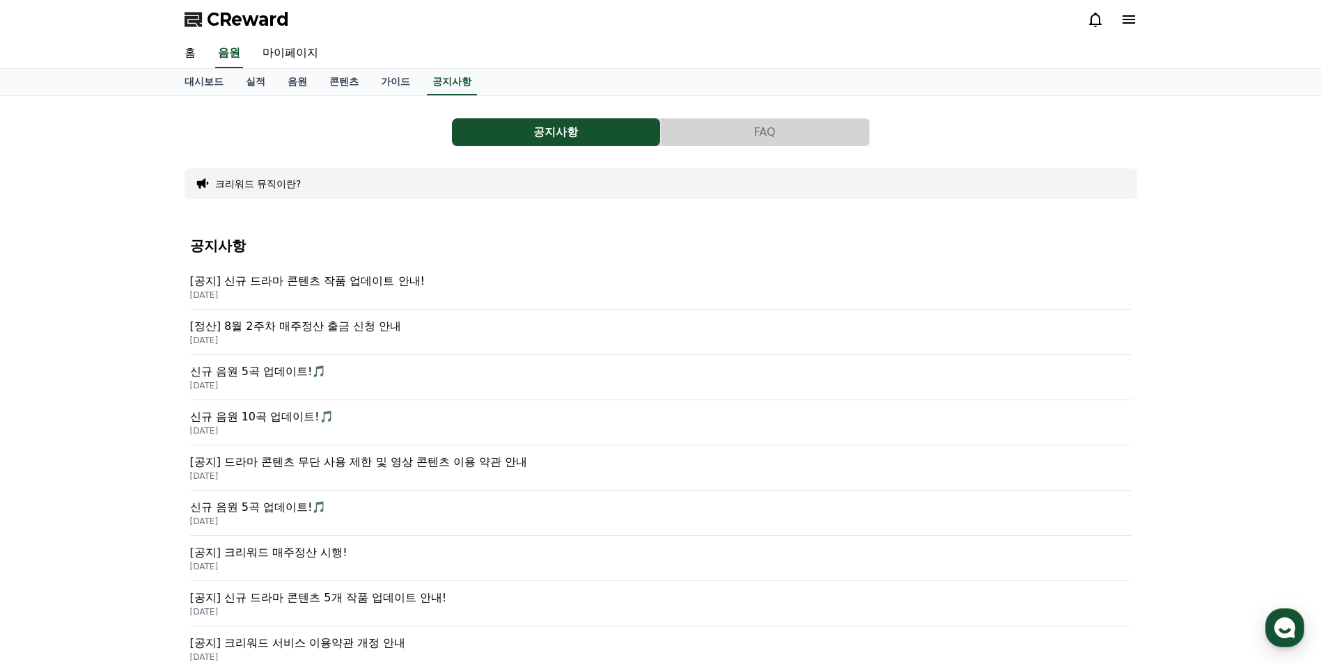
click at [209, 23] on span "CReward" at bounding box center [248, 19] width 82 height 22
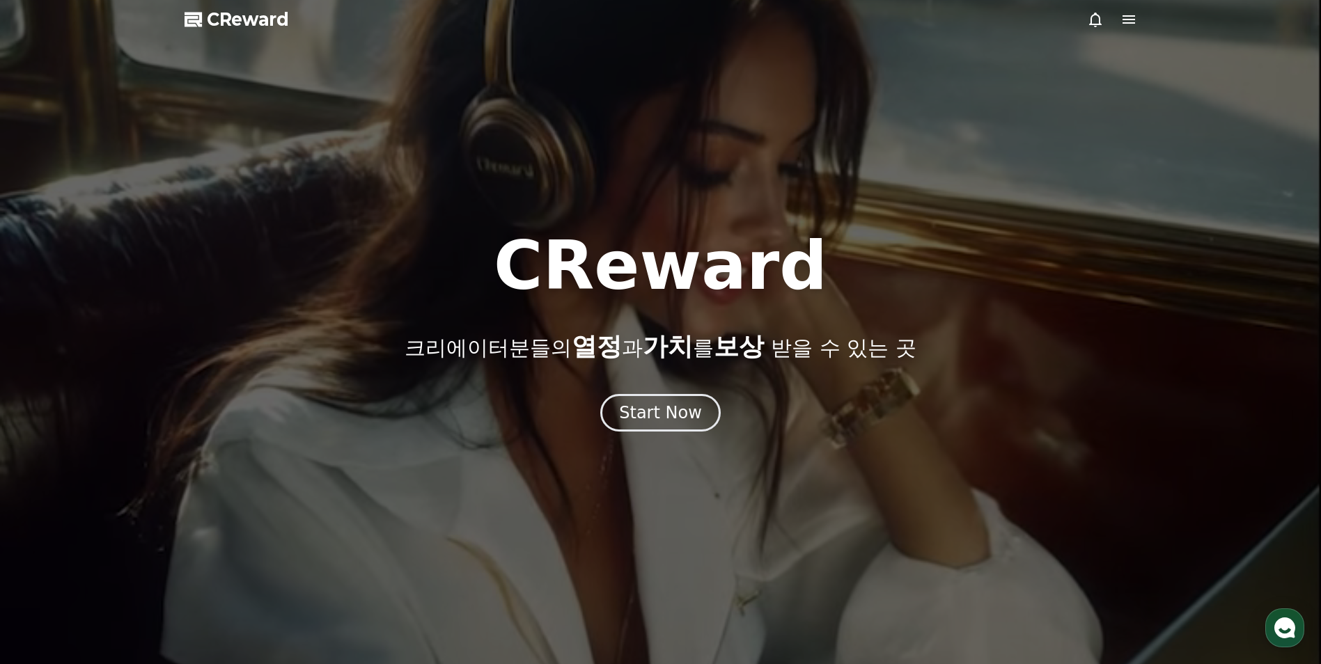
click at [1129, 17] on icon at bounding box center [1129, 19] width 17 height 17
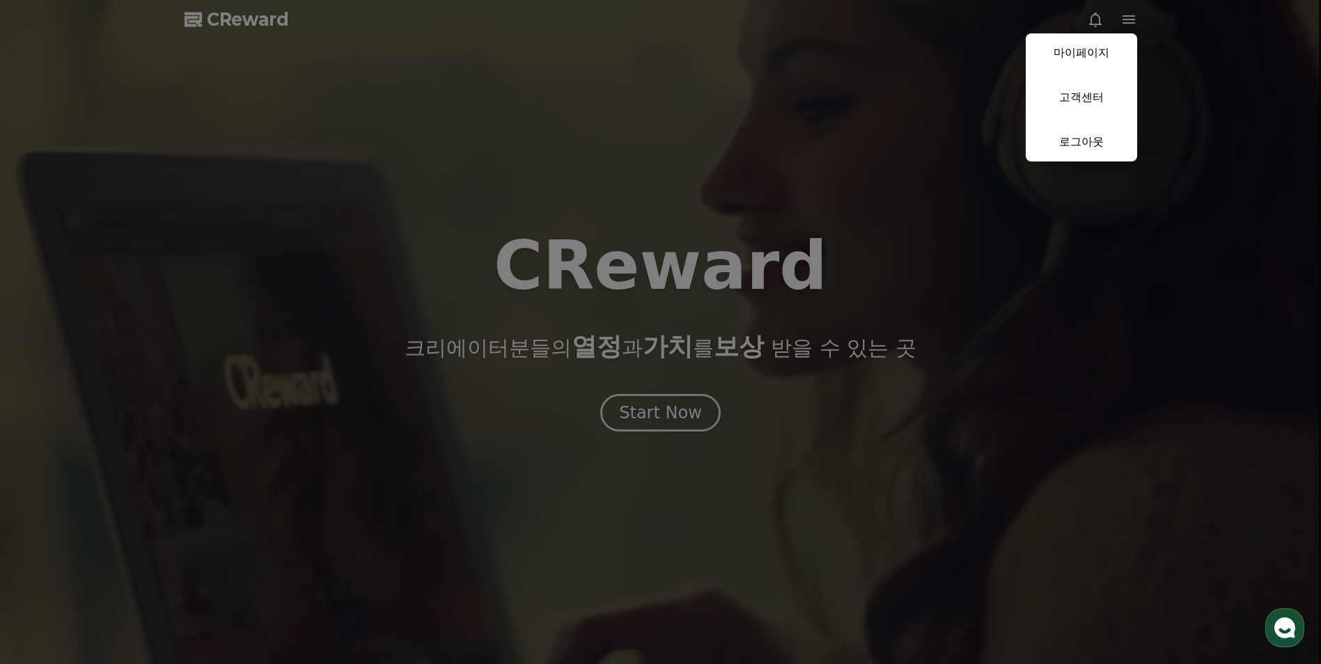
click at [922, 137] on button "close" at bounding box center [660, 332] width 1321 height 664
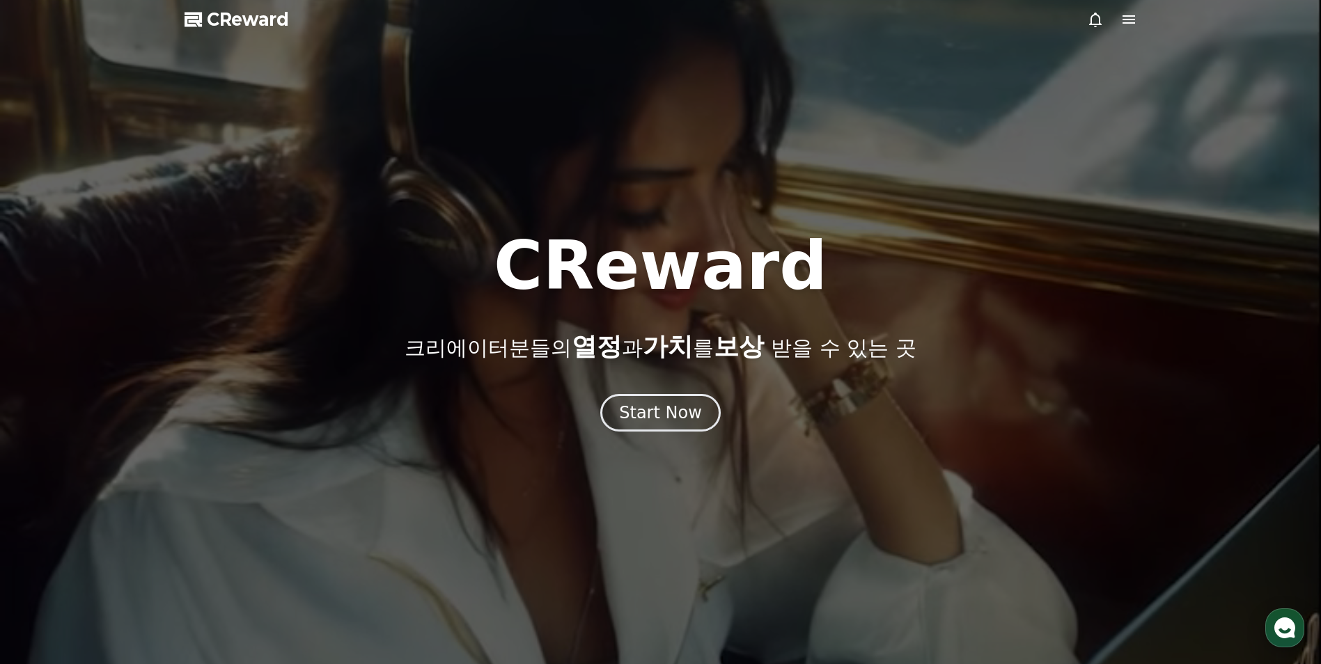
click at [1277, 623] on icon "button" at bounding box center [1284, 628] width 25 height 25
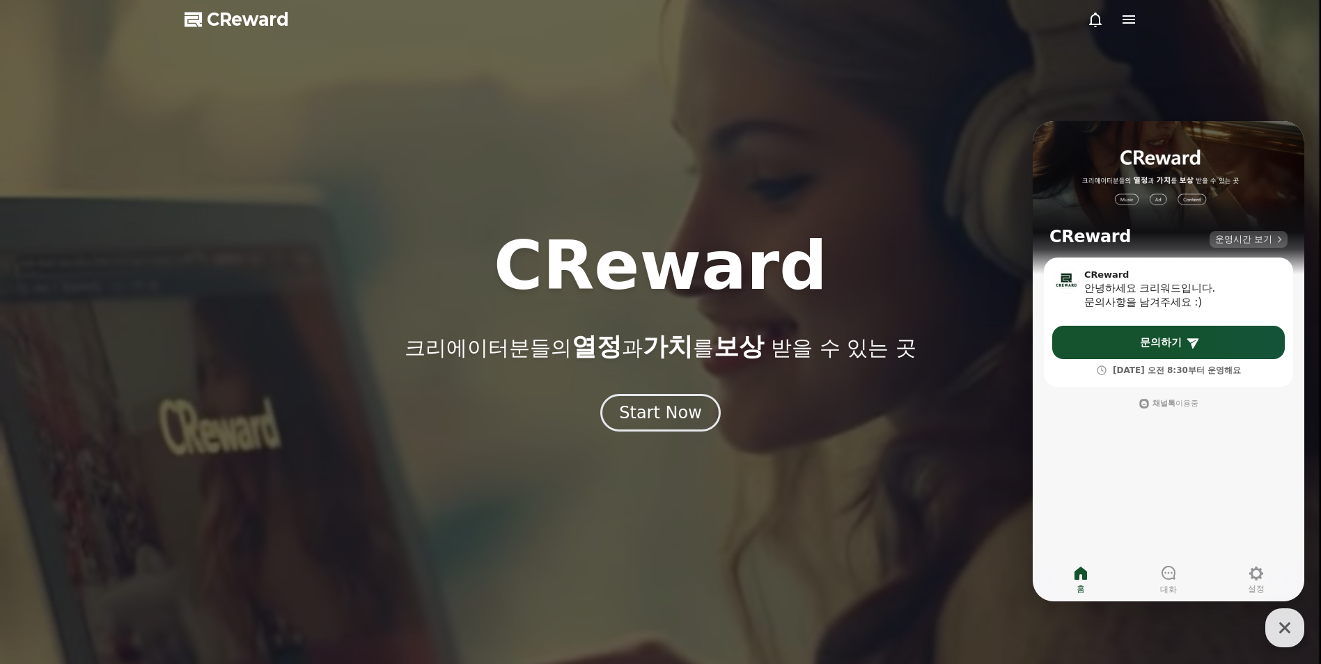
click at [1260, 235] on span "운영시간 보기" at bounding box center [1243, 239] width 57 height 13
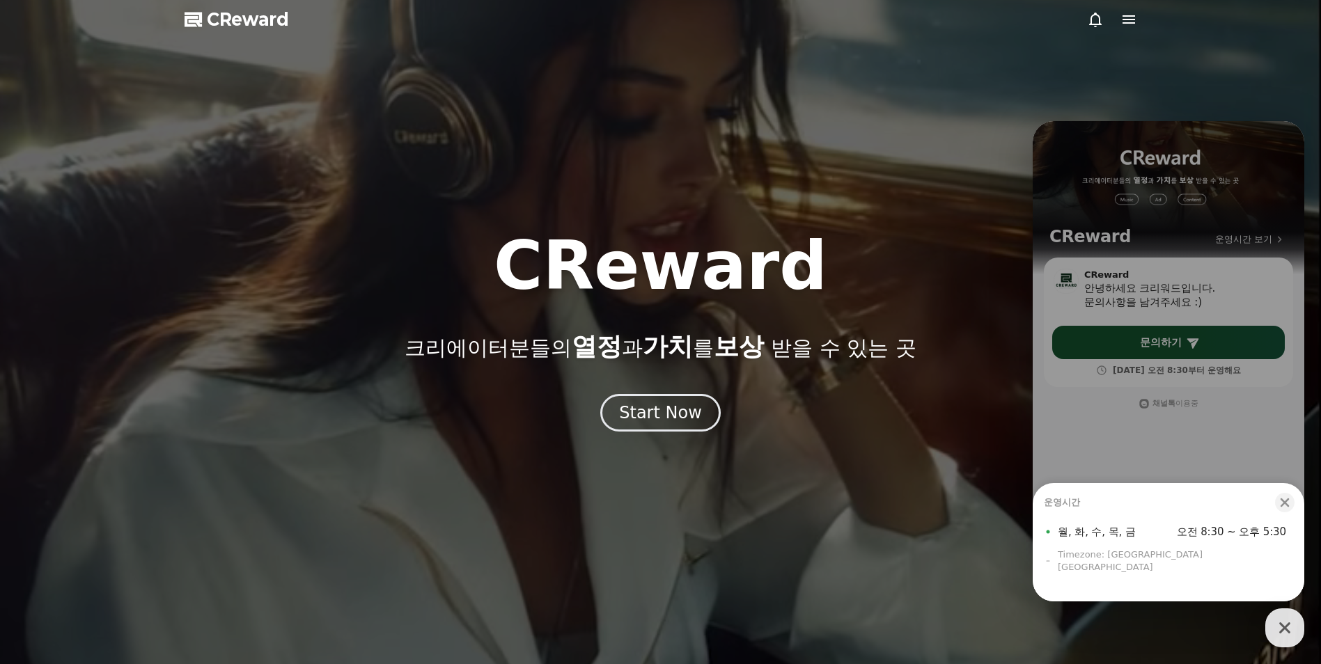
click at [951, 316] on div "CReward 크리에이터분들의 열정 과 가치 를 보상 받을 수 있는 곳" at bounding box center [660, 297] width 1321 height 128
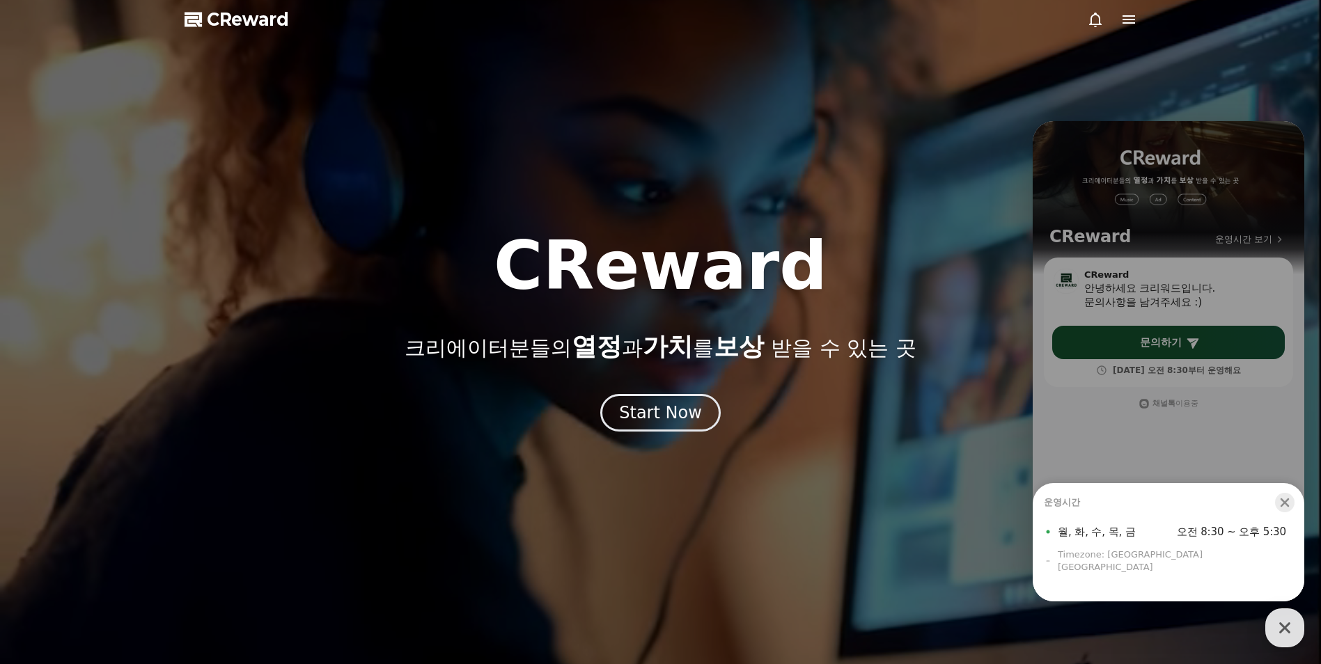
click at [1291, 509] on icon "button" at bounding box center [1285, 503] width 14 height 14
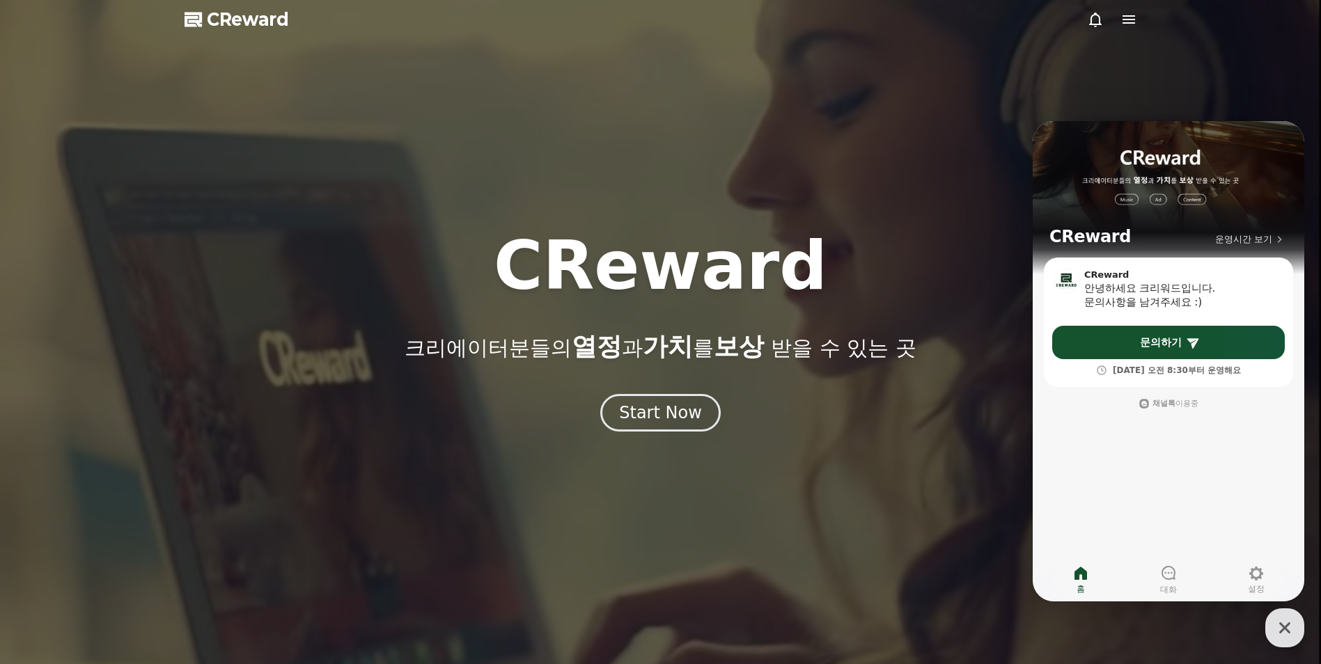
click at [914, 438] on div at bounding box center [660, 332] width 1321 height 664
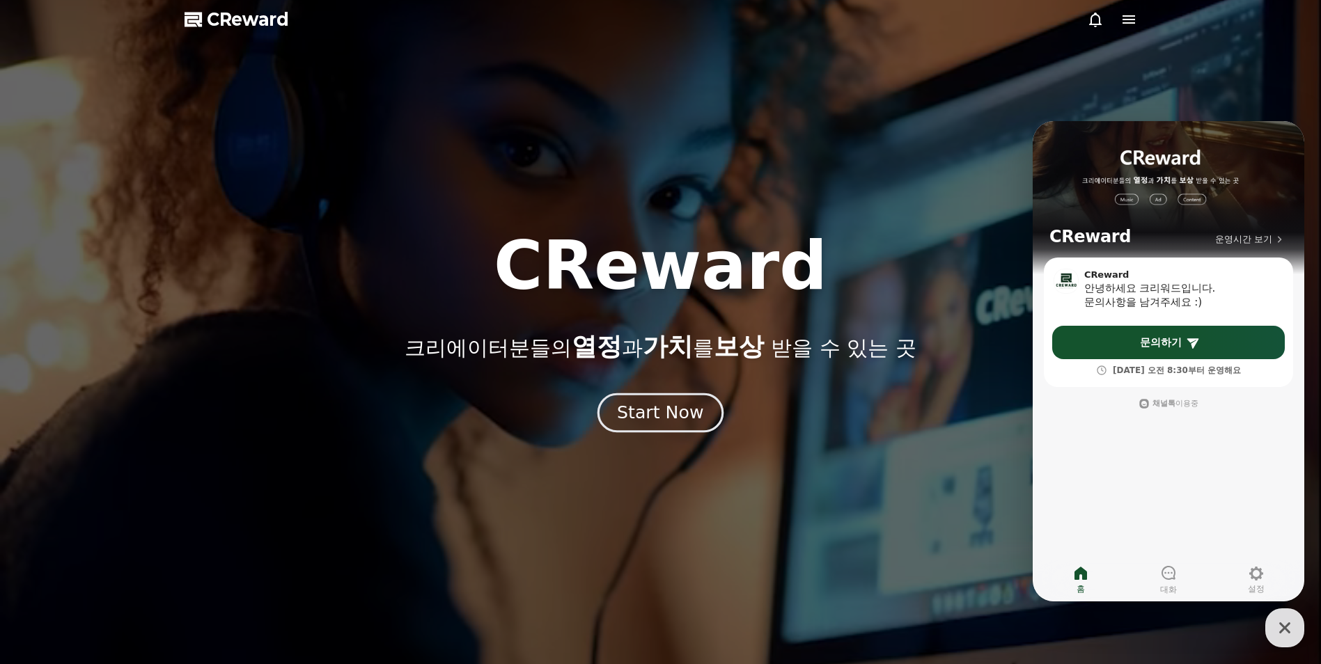
click at [680, 416] on div "Start Now" at bounding box center [660, 413] width 86 height 24
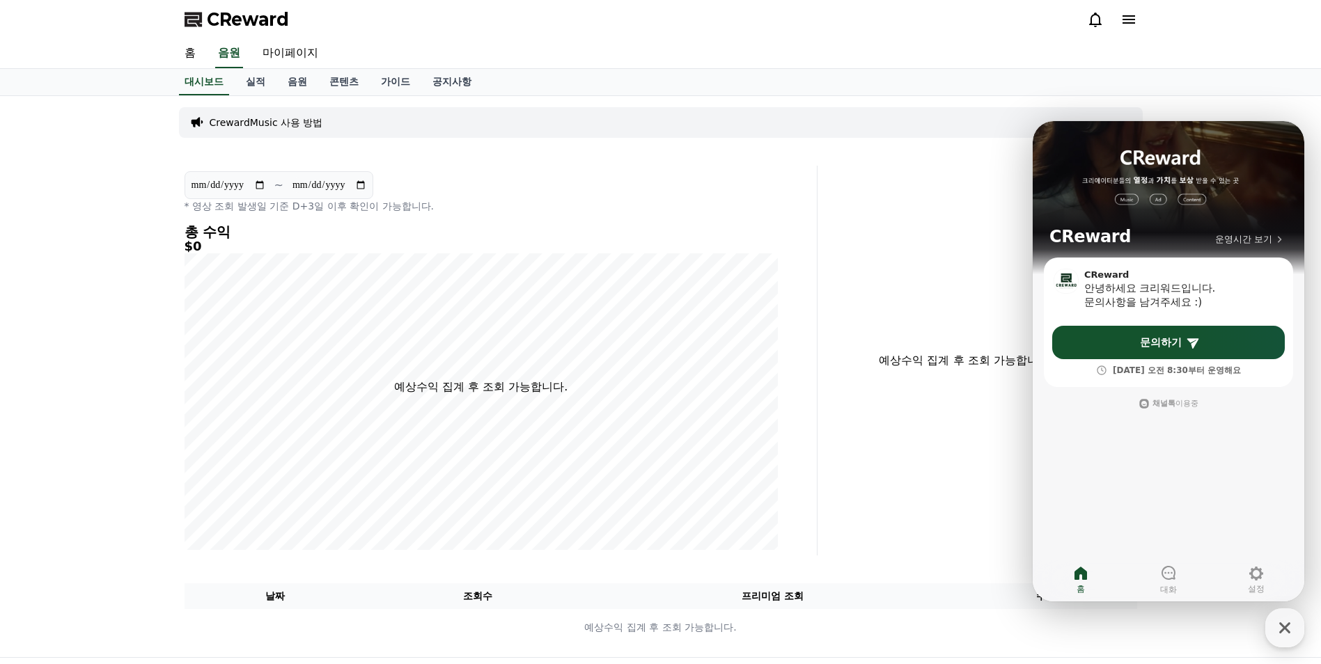
click at [294, 127] on p "CrewardMusic 사용 방법" at bounding box center [267, 123] width 114 height 14
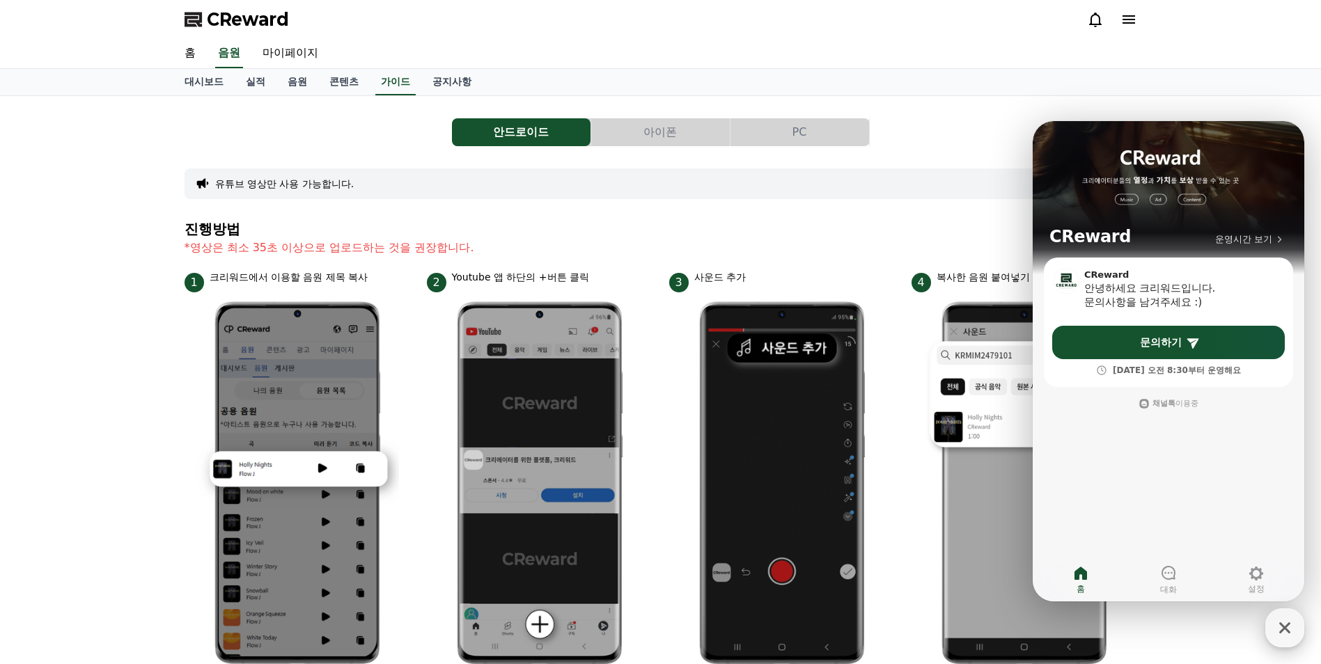
click at [1286, 637] on icon "button" at bounding box center [1284, 628] width 25 height 25
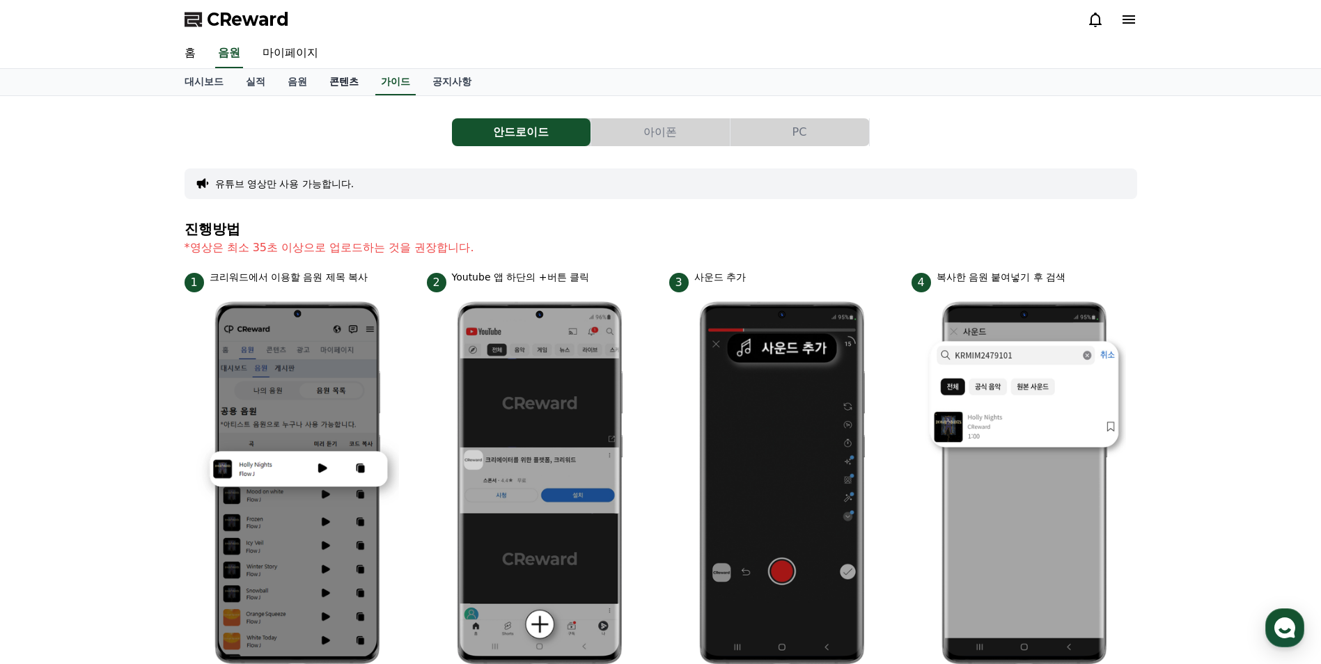
click at [340, 78] on link "콘텐츠" at bounding box center [344, 82] width 52 height 26
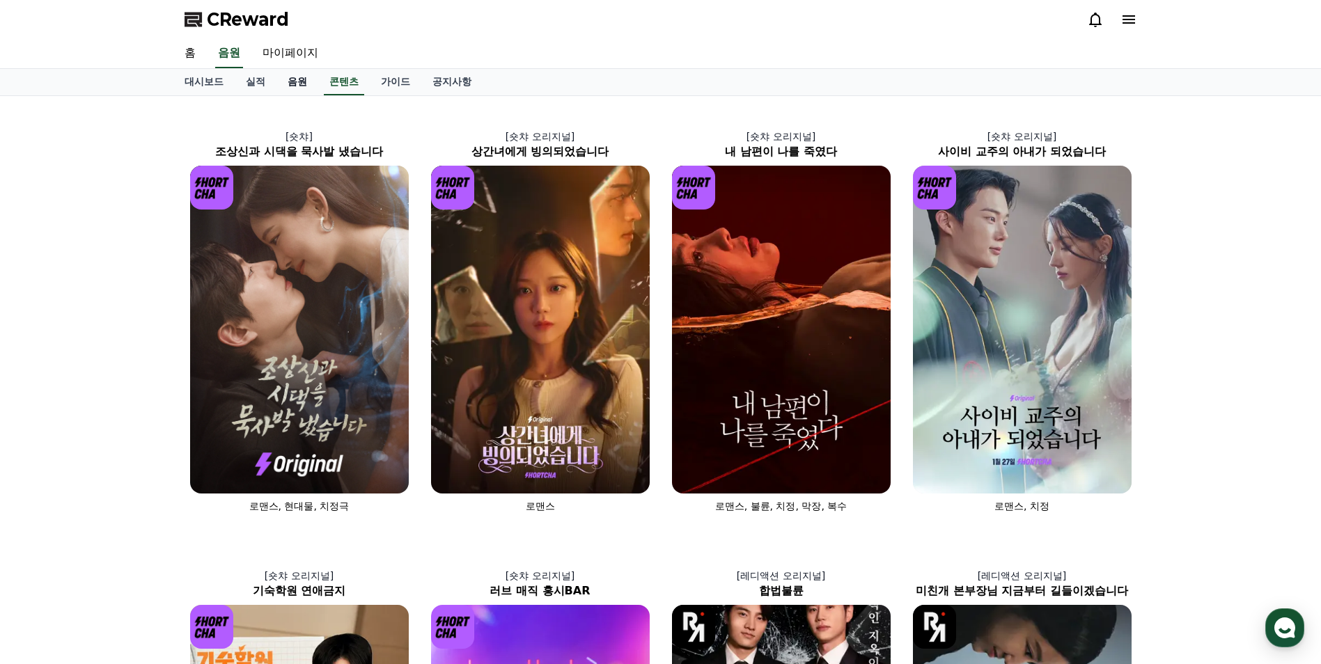
click at [312, 90] on link "음원" at bounding box center [297, 82] width 42 height 26
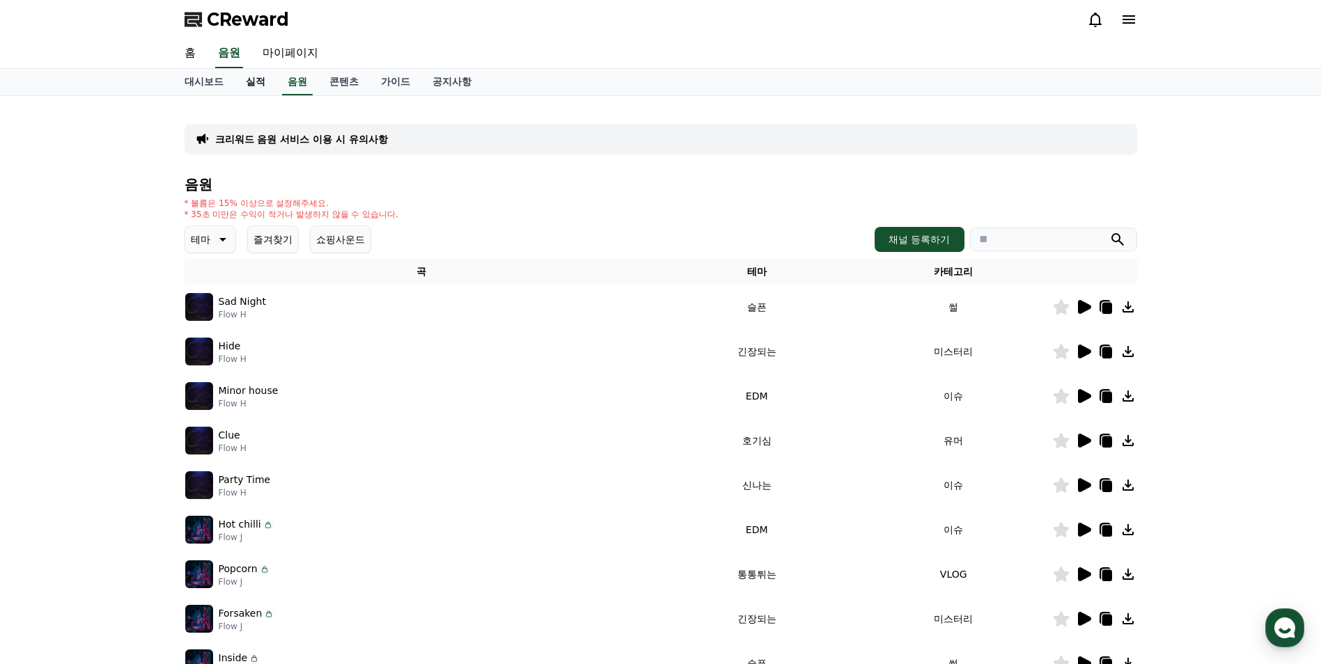
click at [265, 90] on link "실적" at bounding box center [256, 82] width 42 height 26
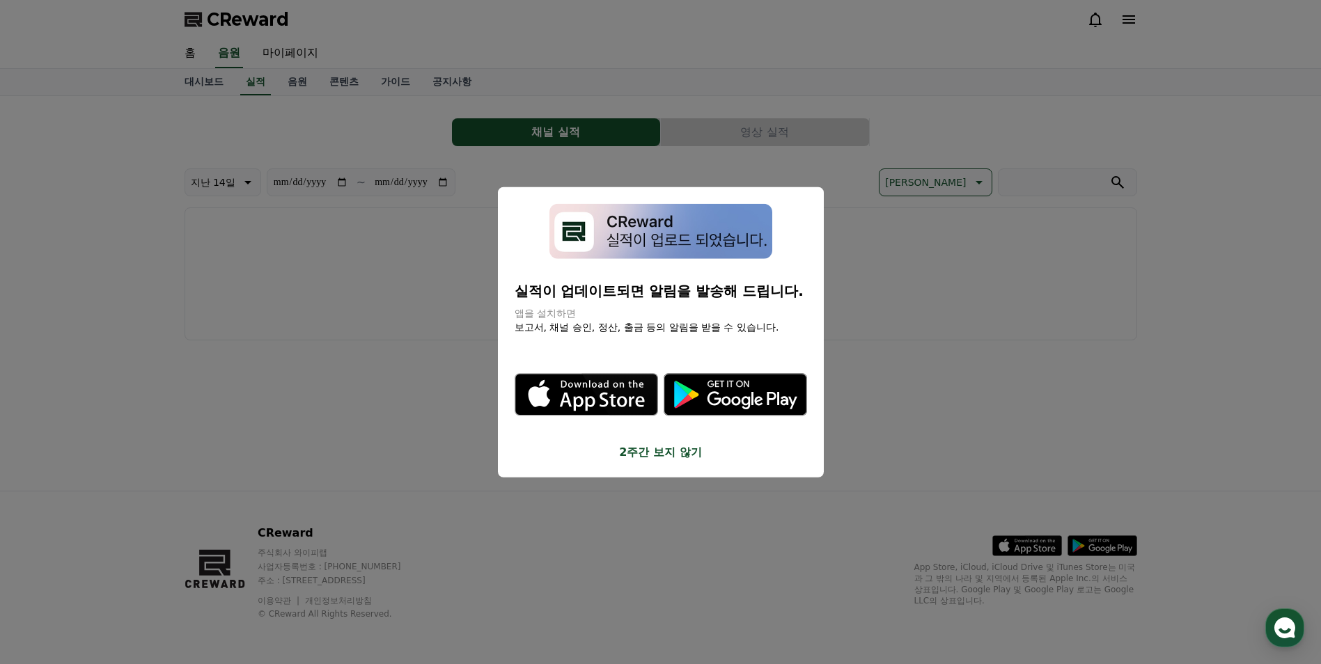
click at [1093, 309] on button "close modal" at bounding box center [660, 332] width 1321 height 664
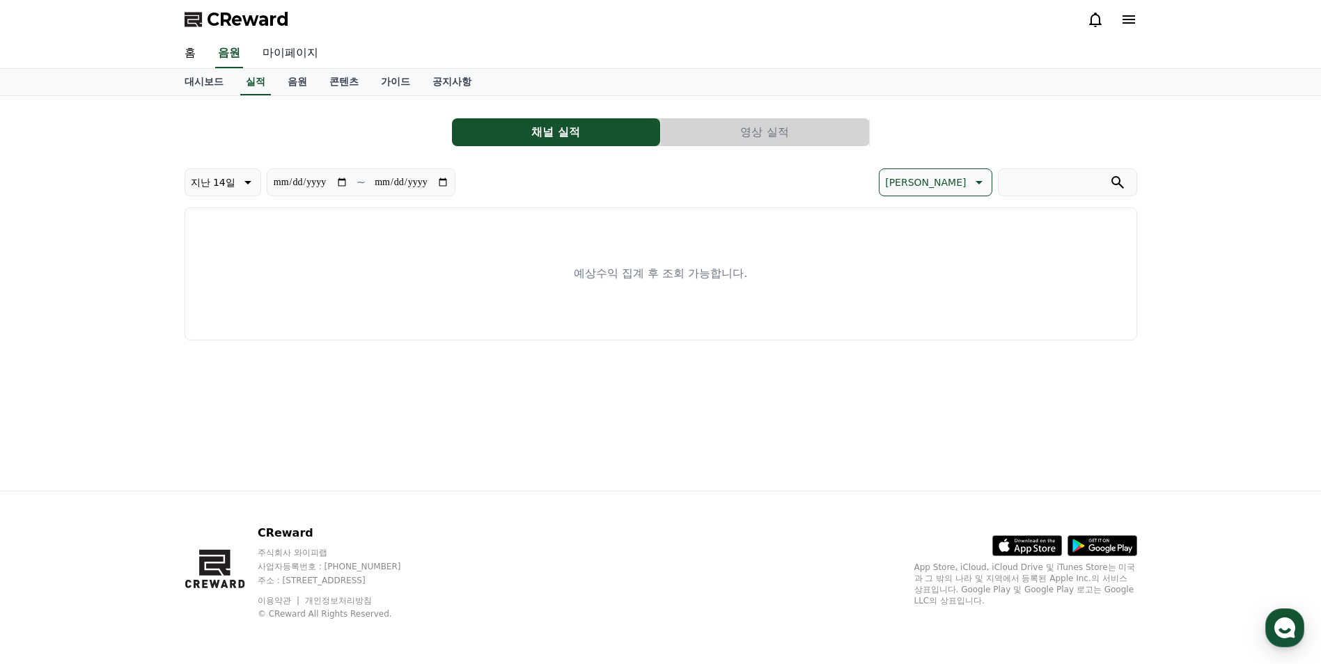
click at [290, 55] on link "마이페이지" at bounding box center [290, 53] width 78 height 29
select select "**********"
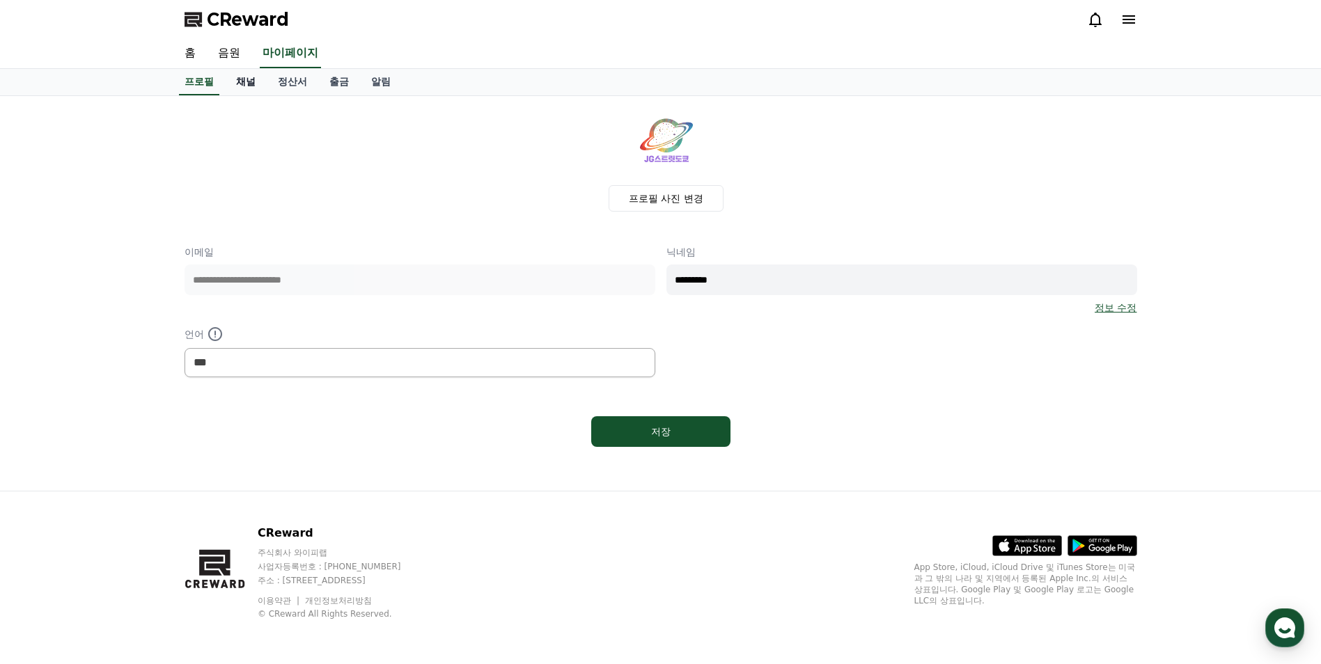
click at [246, 83] on link "채널" at bounding box center [246, 82] width 42 height 26
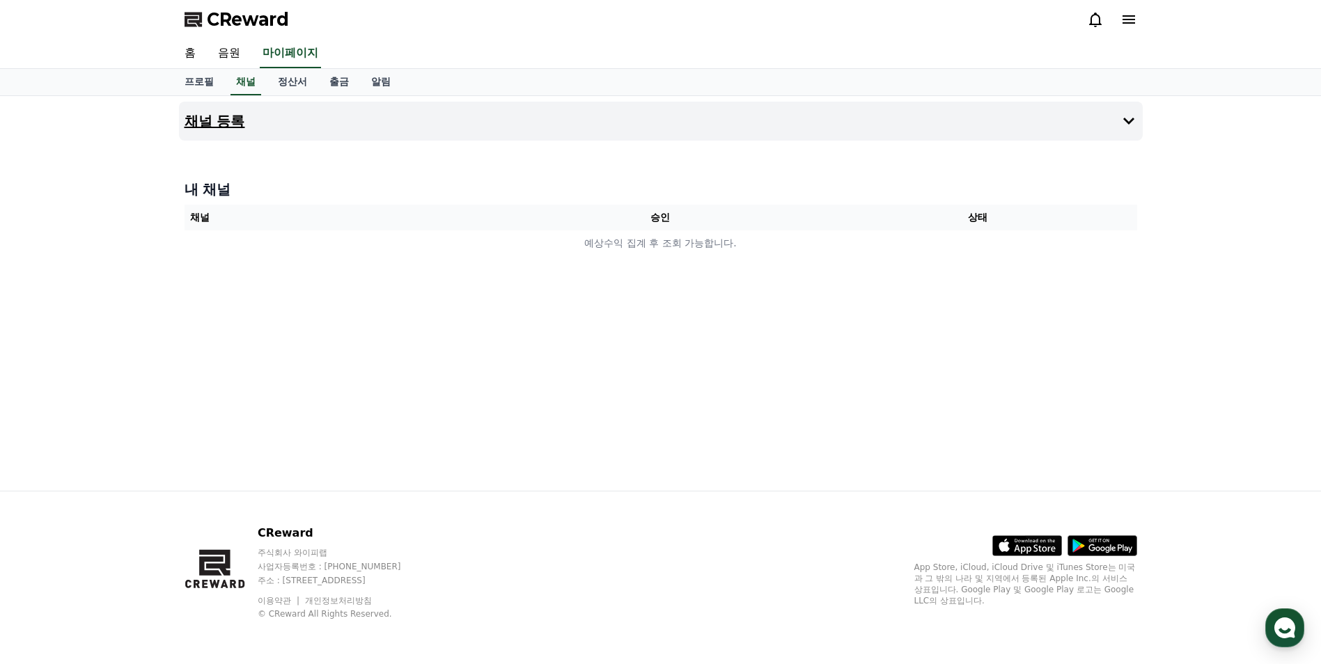
click at [224, 114] on h4 "채널 등록" at bounding box center [215, 121] width 61 height 15
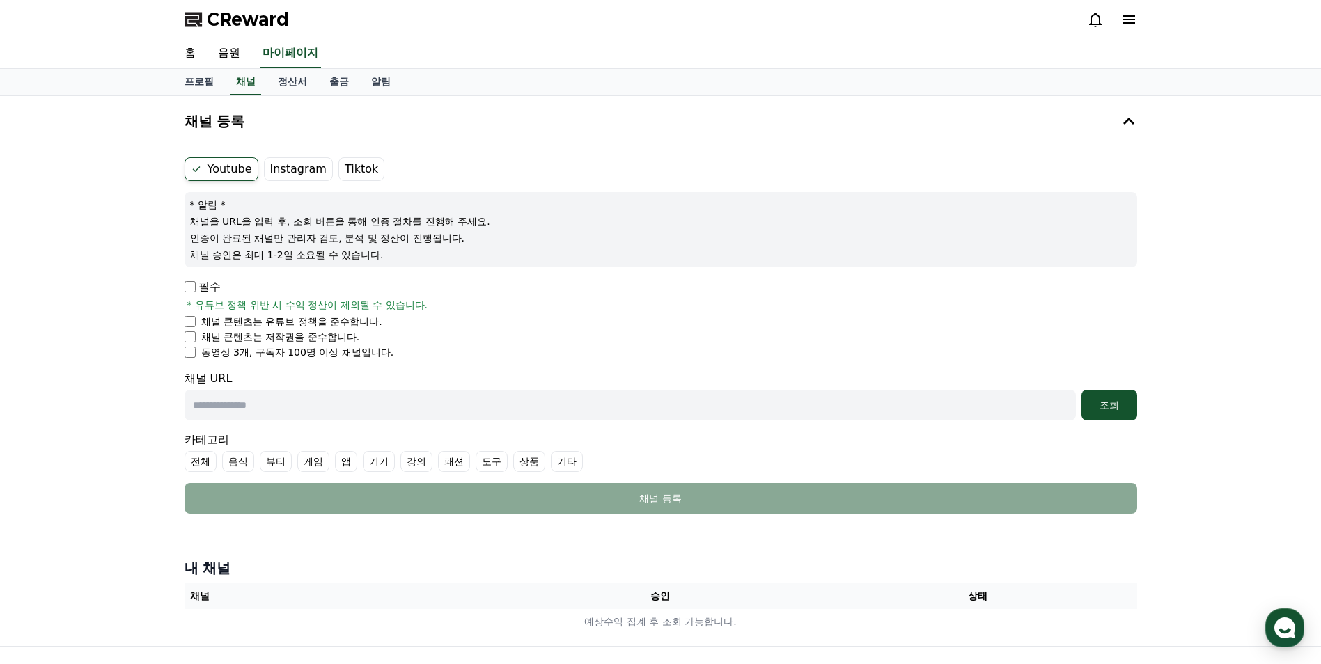
click at [305, 165] on label "Instagram" at bounding box center [298, 169] width 69 height 24
drag, startPoint x: 305, startPoint y: 165, endPoint x: 349, endPoint y: 169, distance: 44.0
click at [349, 169] on label "Tiktok" at bounding box center [361, 169] width 46 height 24
click at [297, 176] on label "Instagram" at bounding box center [298, 169] width 69 height 24
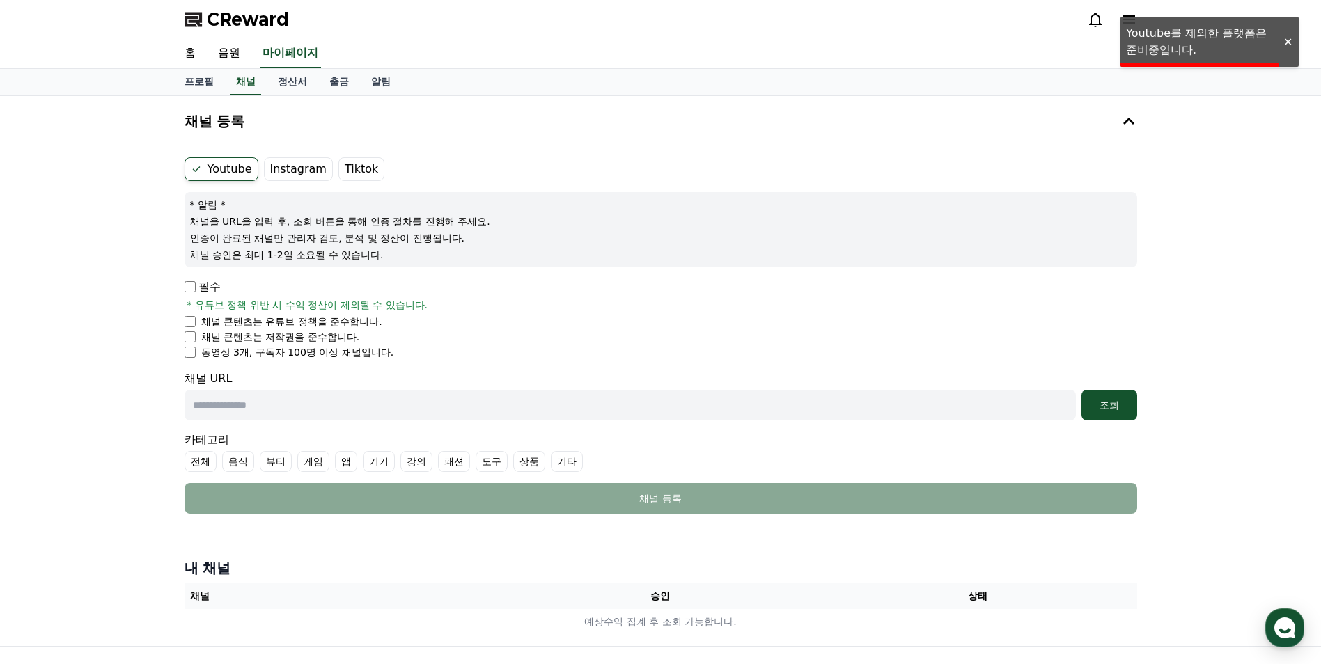
click at [366, 173] on label "Tiktok" at bounding box center [361, 169] width 46 height 24
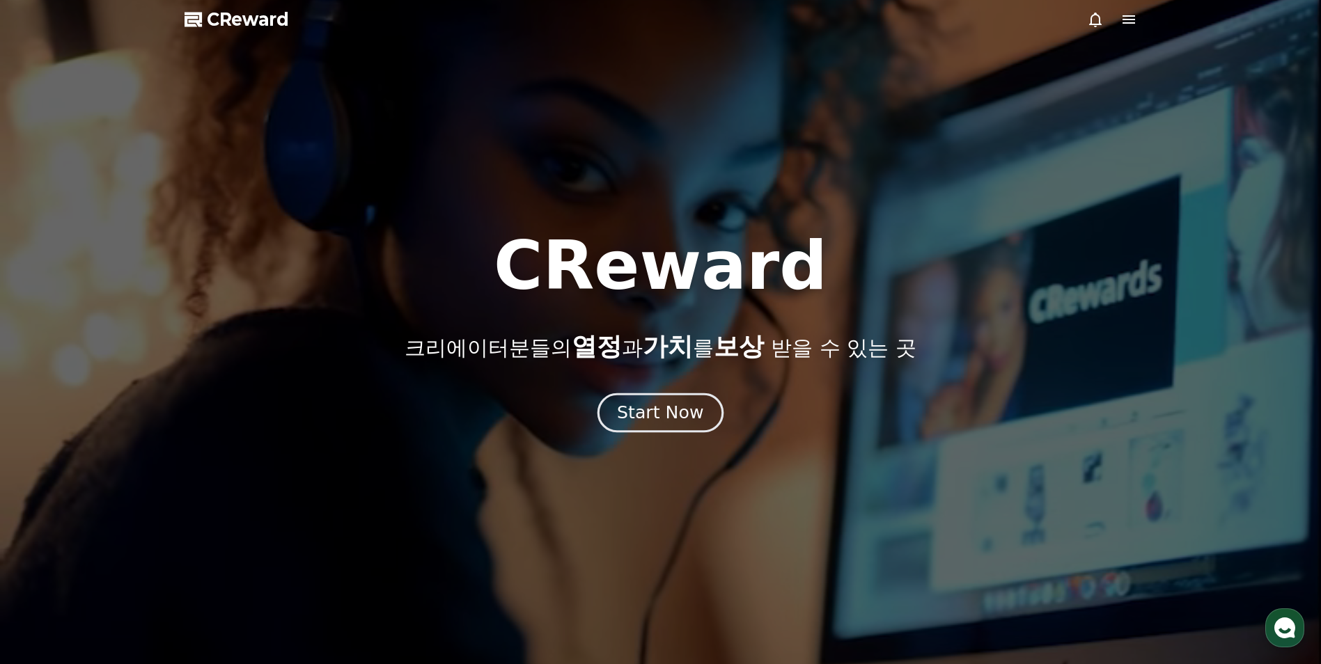
click at [656, 419] on div "Start Now" at bounding box center [660, 413] width 86 height 24
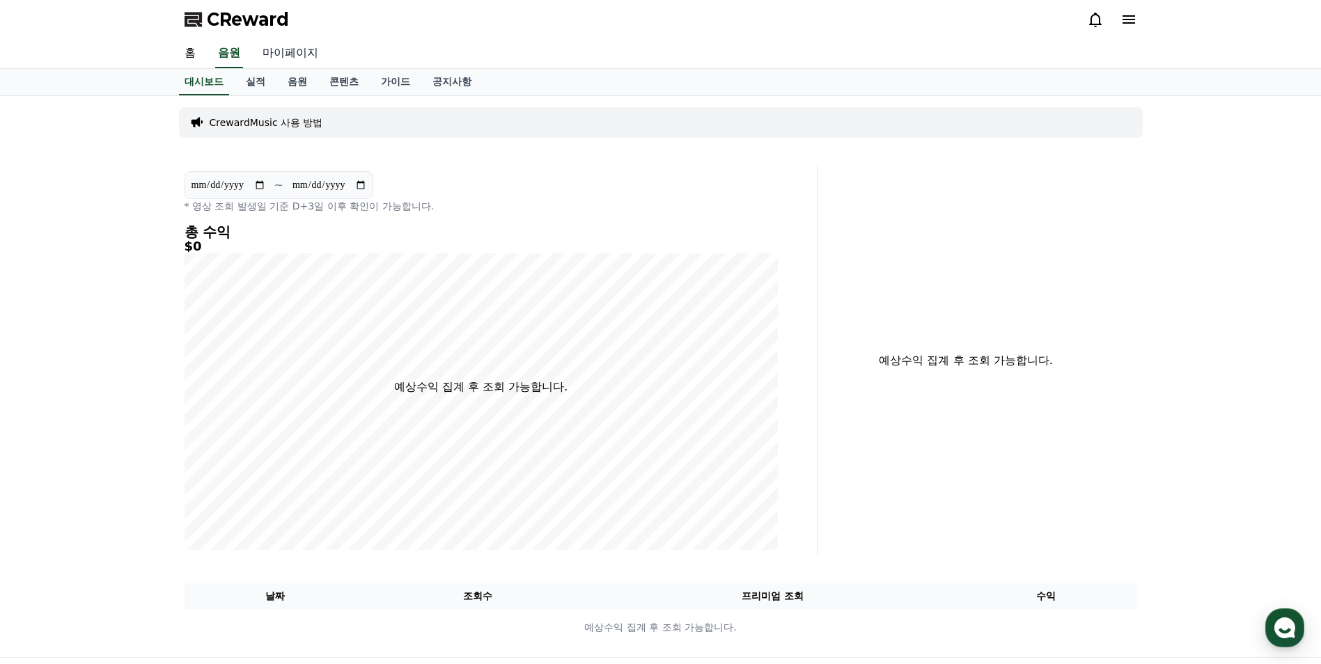
click at [279, 59] on link "마이페이지" at bounding box center [290, 53] width 78 height 29
select select "**********"
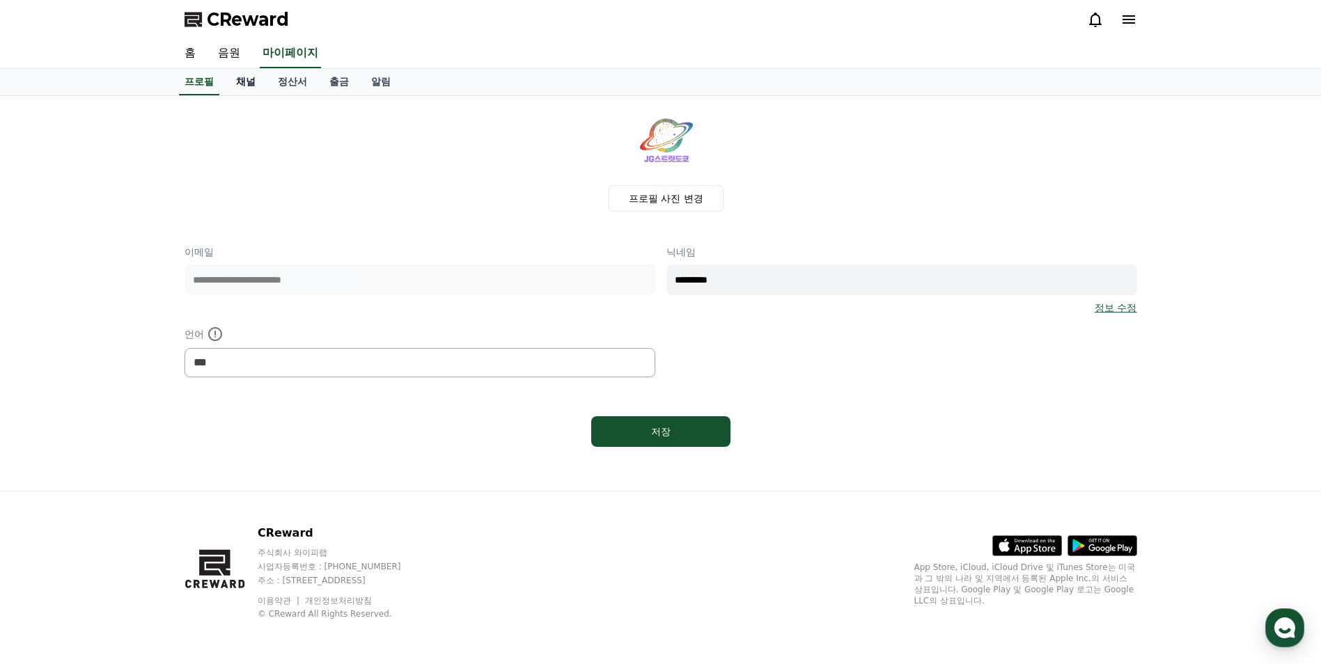
click at [243, 80] on link "채널" at bounding box center [246, 82] width 42 height 26
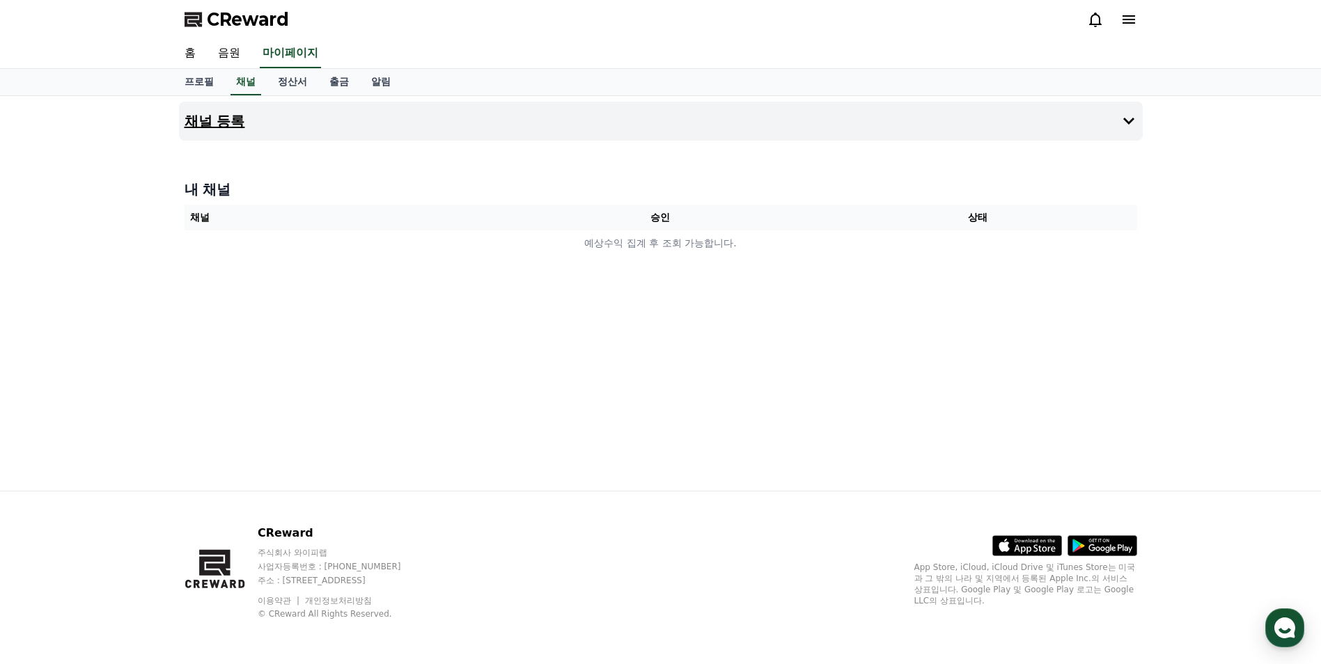
click at [1110, 132] on button "채널 등록" at bounding box center [661, 121] width 964 height 39
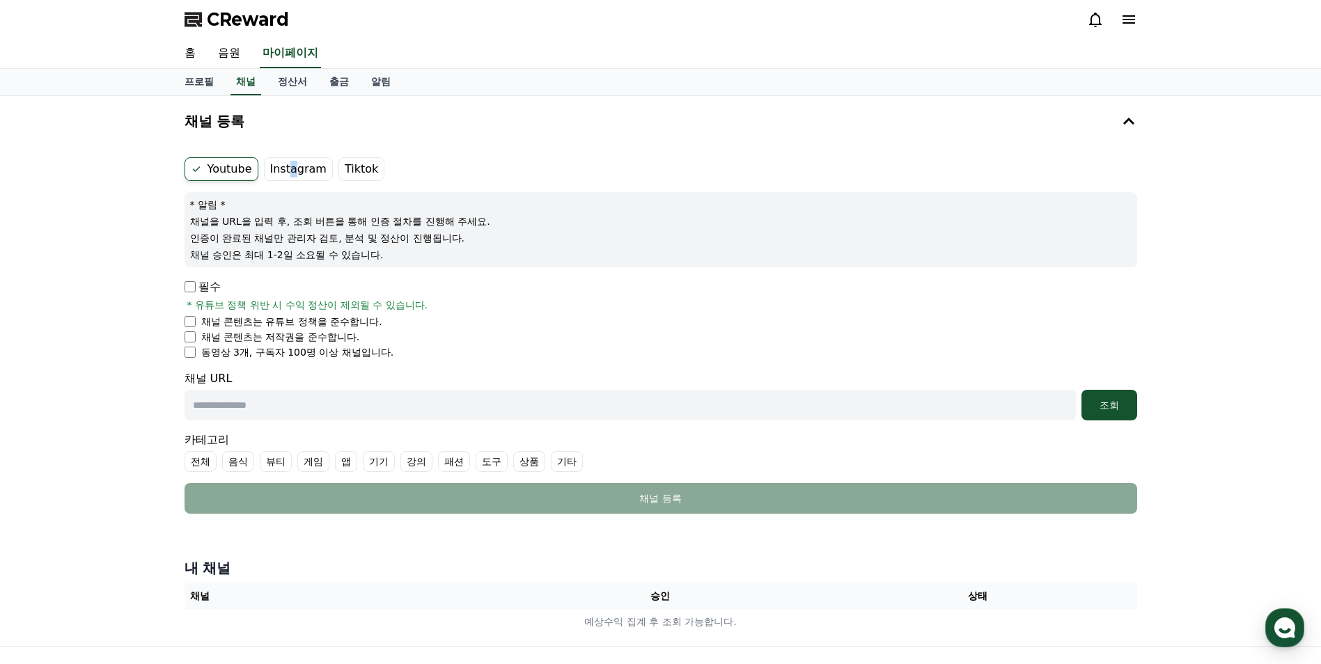
click at [283, 166] on label "Instagram" at bounding box center [298, 169] width 69 height 24
drag, startPoint x: 283, startPoint y: 166, endPoint x: 283, endPoint y: 173, distance: 7.7
click at [283, 173] on label "Instagram" at bounding box center [298, 169] width 69 height 24
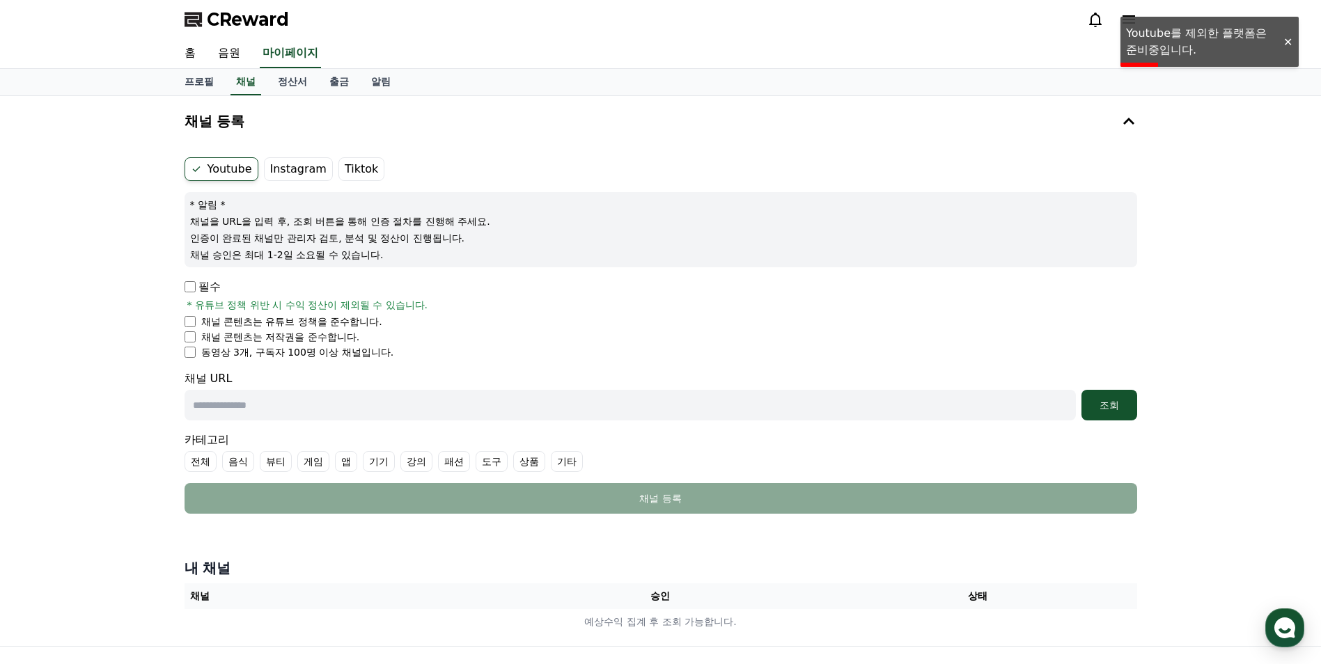
click at [360, 162] on label "Tiktok" at bounding box center [361, 169] width 46 height 24
click at [313, 169] on label "Instagram" at bounding box center [298, 169] width 69 height 24
click at [361, 166] on label "Tiktok" at bounding box center [361, 169] width 46 height 24
click at [297, 171] on label "Instagram" at bounding box center [298, 169] width 69 height 24
click at [419, 157] on div "Youtube Instagram Tiktok * 알림 * 채널을 URL을 입력 후, 조회 버튼을 통해 인증 절차를 진행해 주세요. 인증이 완료…" at bounding box center [661, 336] width 964 height 368
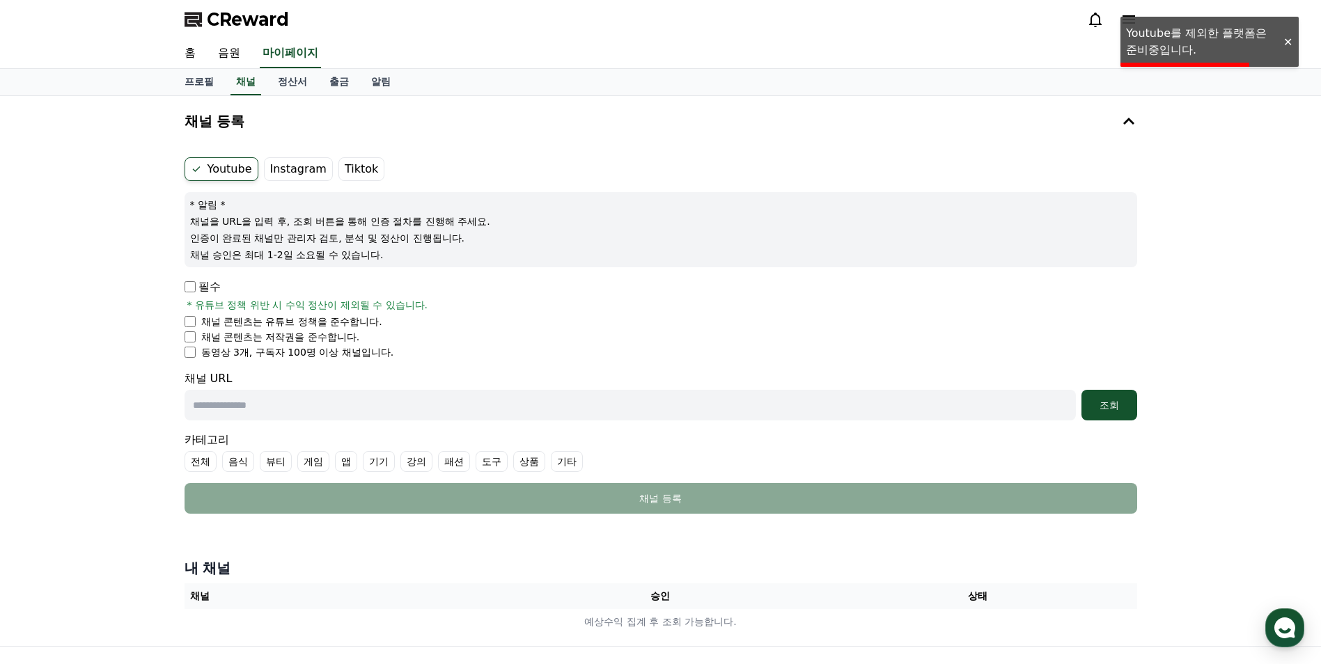
click at [349, 175] on label "Tiktok" at bounding box center [361, 169] width 46 height 24
